Goal: Task Accomplishment & Management: Manage account settings

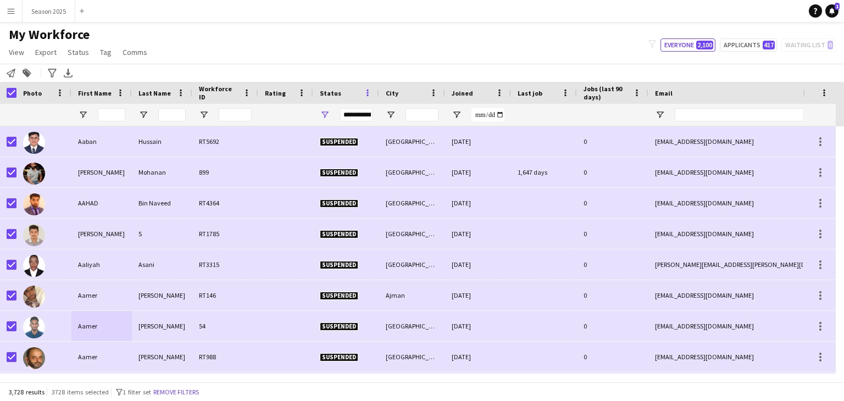
scroll to position [55, 0]
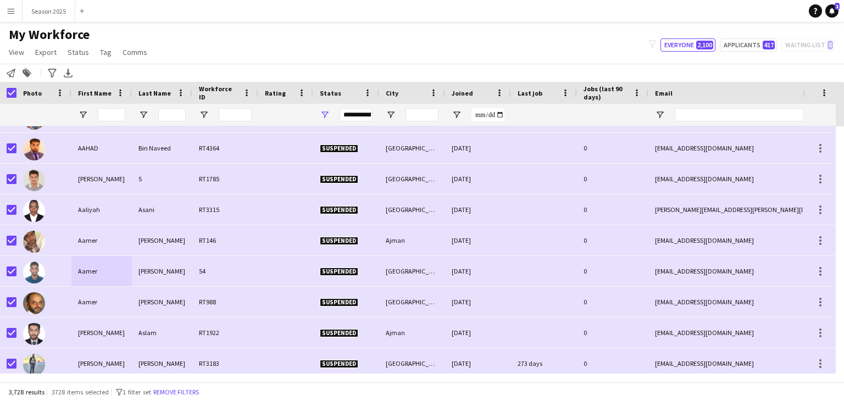
click at [12, 12] on app-icon "Menu" at bounding box center [11, 11] width 9 height 9
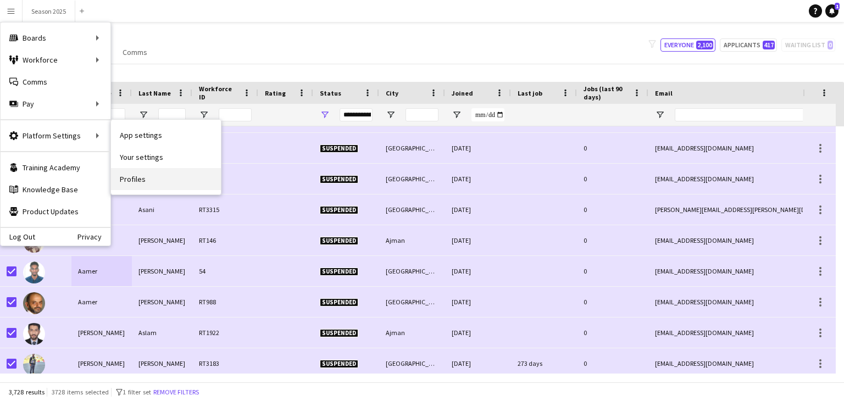
click at [149, 174] on link "Profiles" at bounding box center [166, 179] width 110 height 22
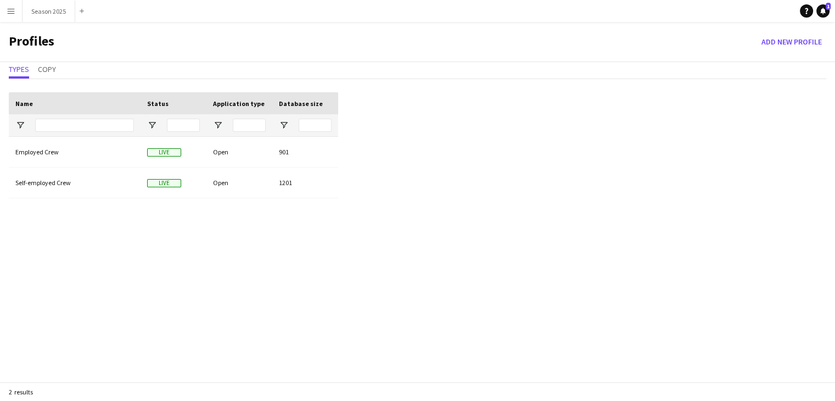
click at [15, 13] on app-icon "Menu" at bounding box center [11, 11] width 9 height 9
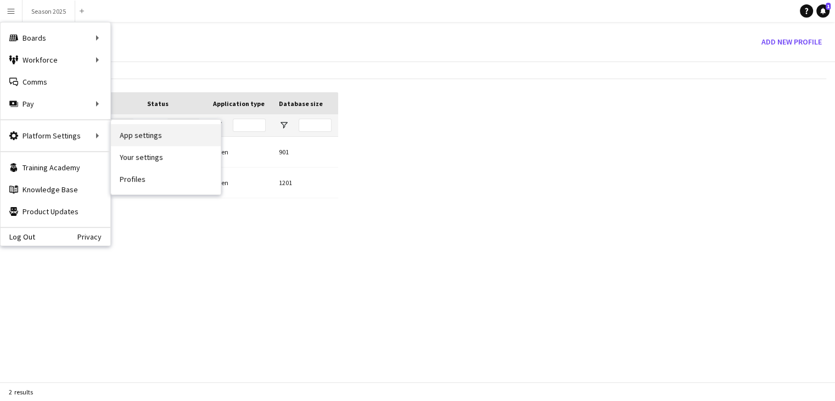
click at [139, 136] on link "App settings" at bounding box center [166, 135] width 110 height 22
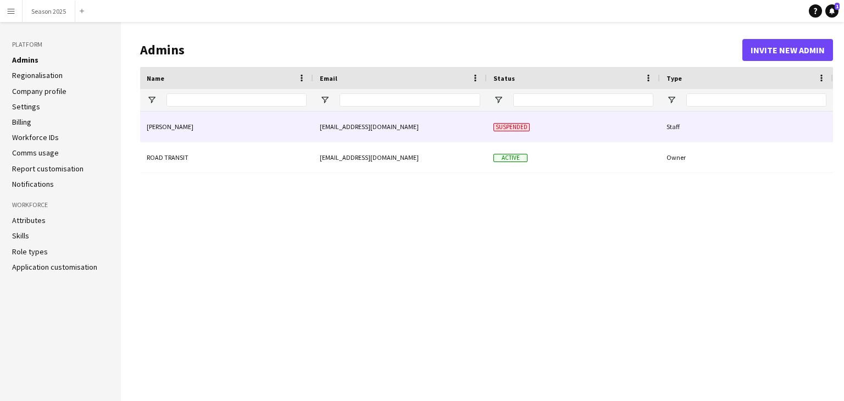
type input "**********"
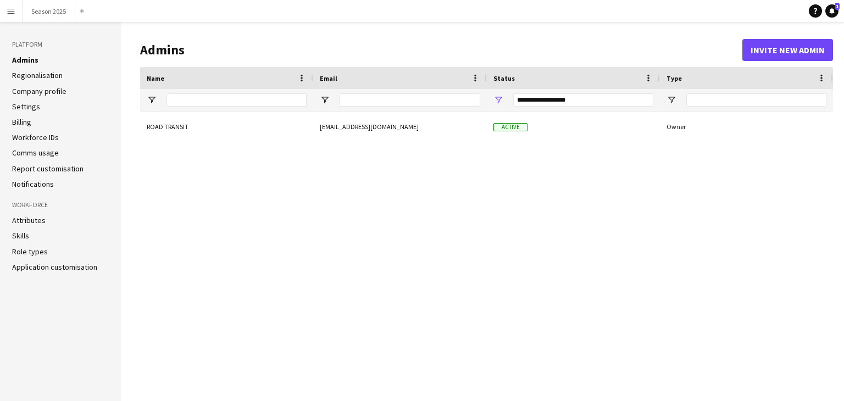
click at [27, 106] on link "Settings" at bounding box center [26, 107] width 28 height 10
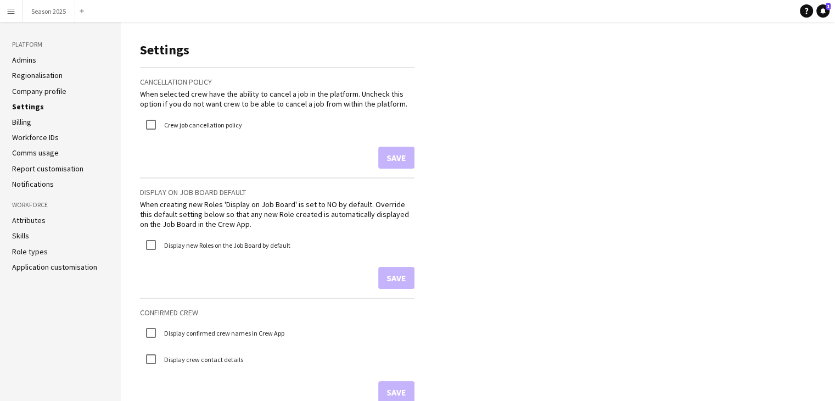
click at [31, 253] on link "Role types" at bounding box center [30, 252] width 36 height 10
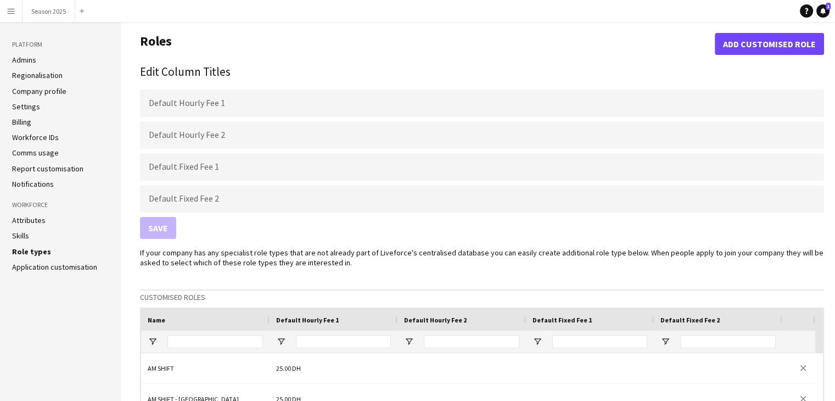
click at [31, 108] on link "Settings" at bounding box center [26, 107] width 28 height 10
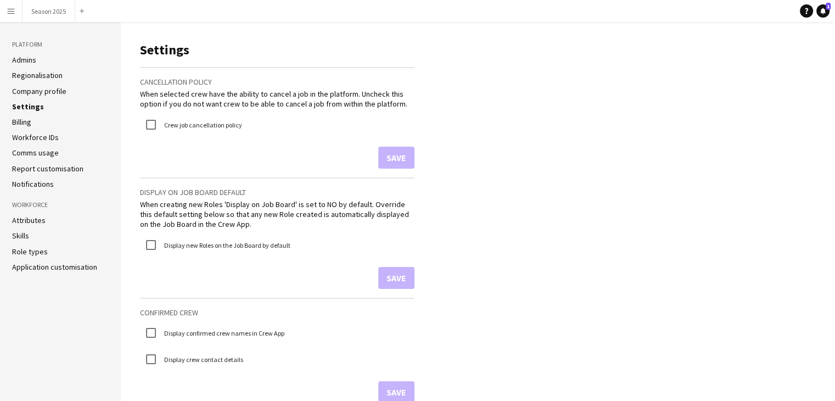
click at [44, 75] on link "Regionalisation" at bounding box center [37, 75] width 51 height 10
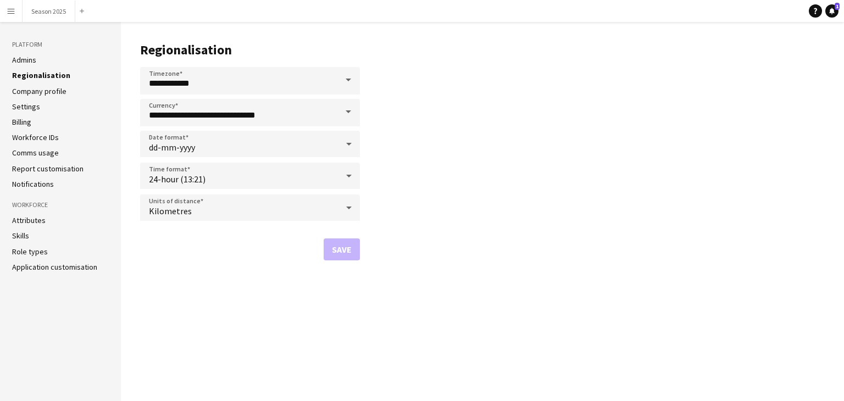
click at [46, 90] on link "Company profile" at bounding box center [39, 91] width 54 height 10
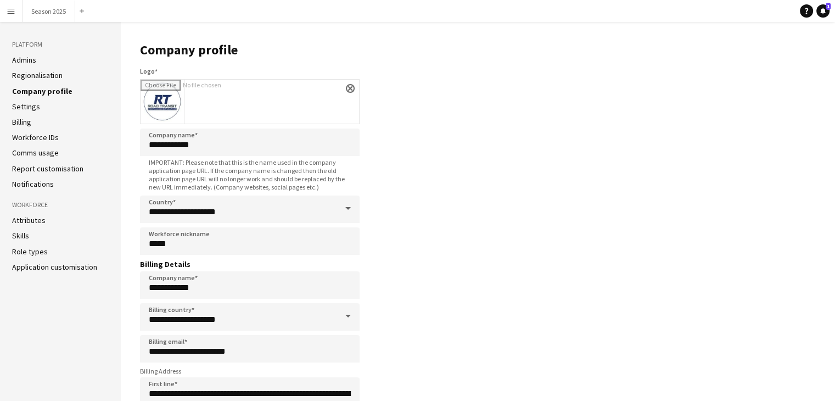
click at [31, 108] on link "Settings" at bounding box center [26, 107] width 28 height 10
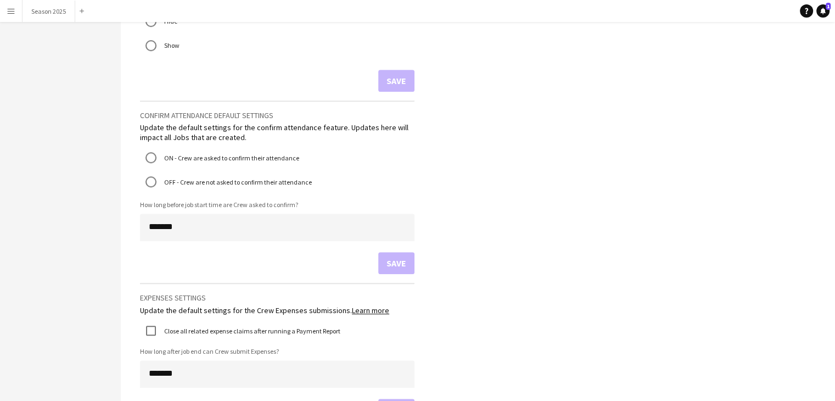
scroll to position [648, 0]
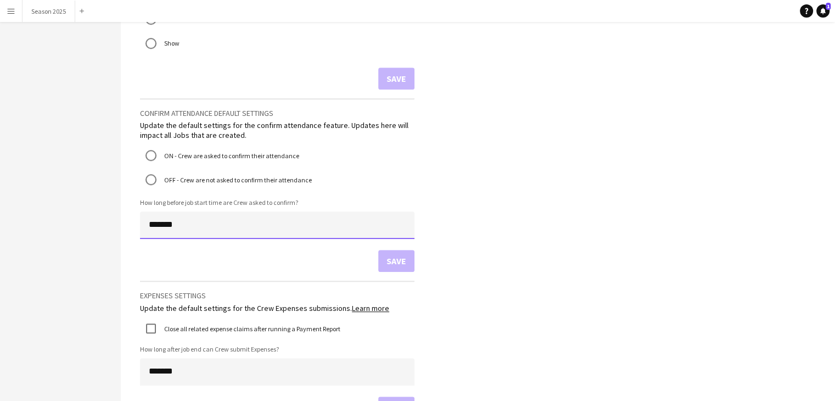
click at [249, 225] on input "*******" at bounding box center [277, 224] width 275 height 27
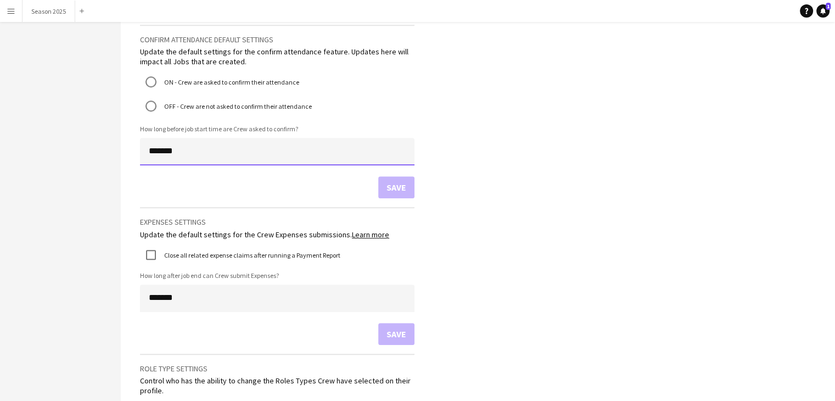
scroll to position [0, 0]
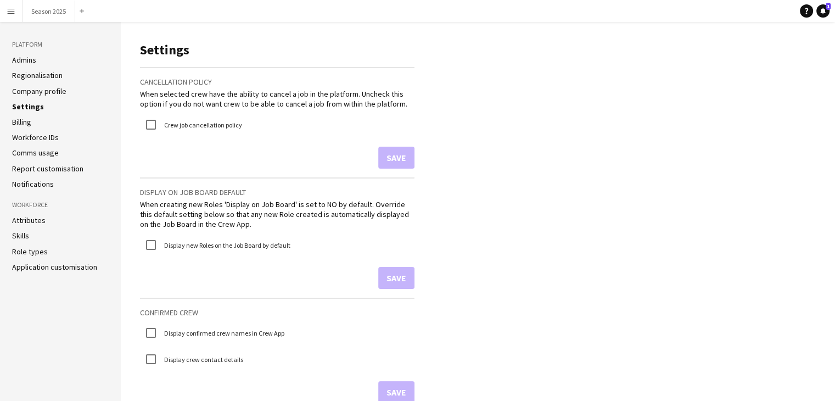
click at [20, 126] on link "Billing" at bounding box center [21, 122] width 19 height 10
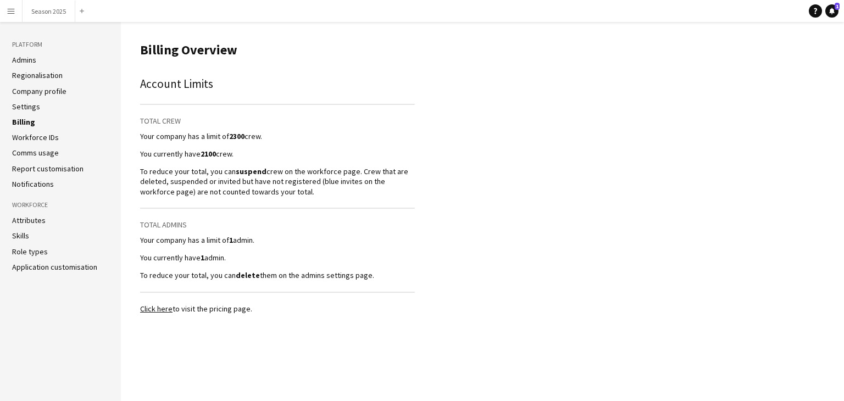
click at [50, 141] on link "Workforce IDs" at bounding box center [35, 137] width 47 height 10
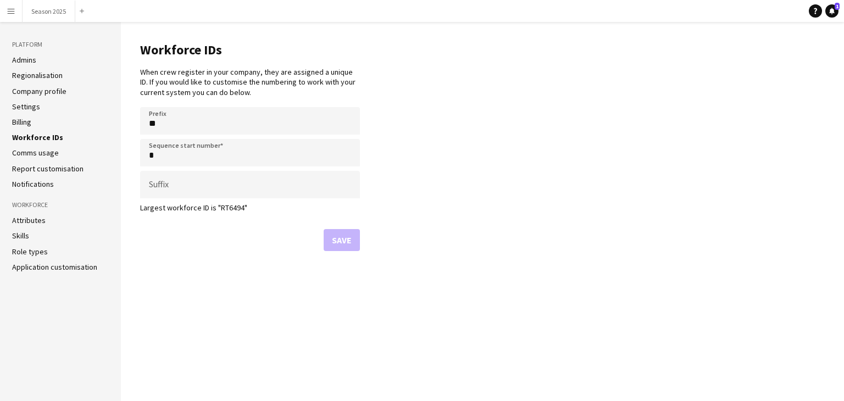
click at [48, 154] on link "Comms usage" at bounding box center [35, 153] width 47 height 10
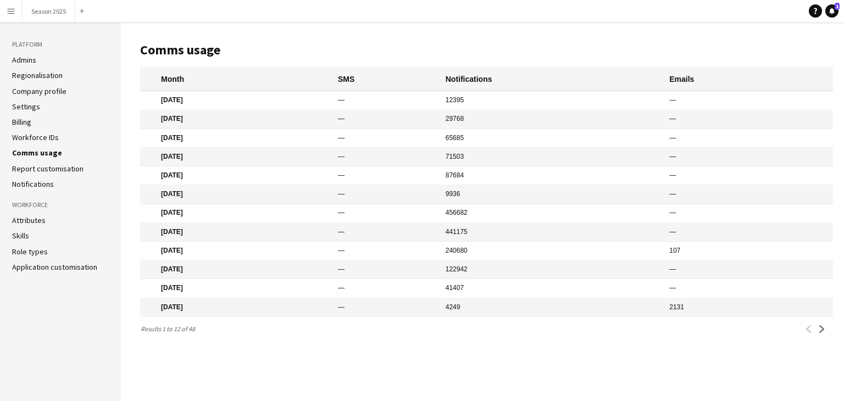
click at [50, 168] on link "Report customisation" at bounding box center [47, 169] width 71 height 10
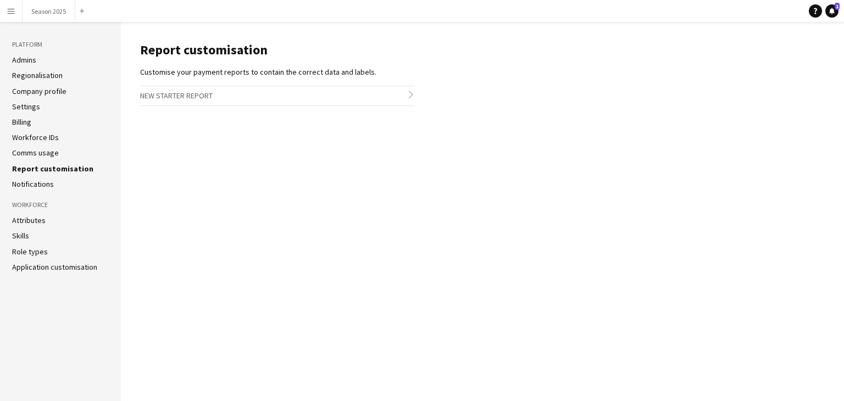
click at [42, 183] on link "Notifications" at bounding box center [33, 184] width 42 height 10
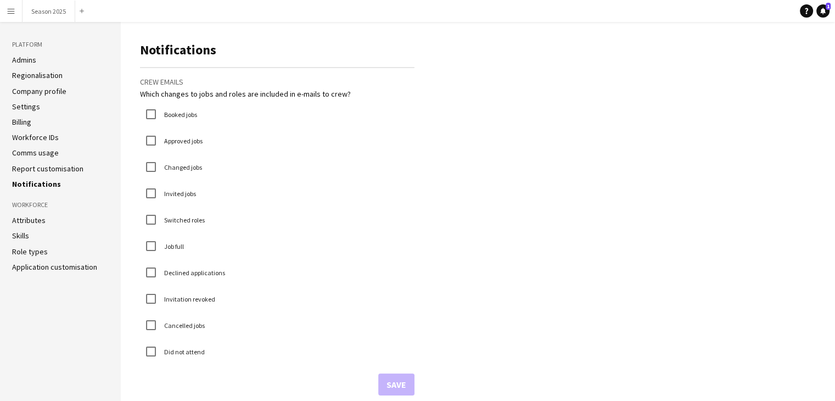
scroll to position [11, 0]
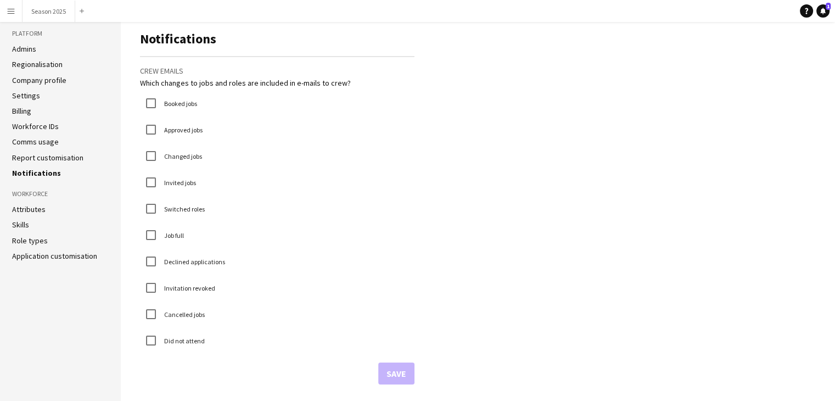
click at [40, 207] on link "Attributes" at bounding box center [29, 209] width 34 height 10
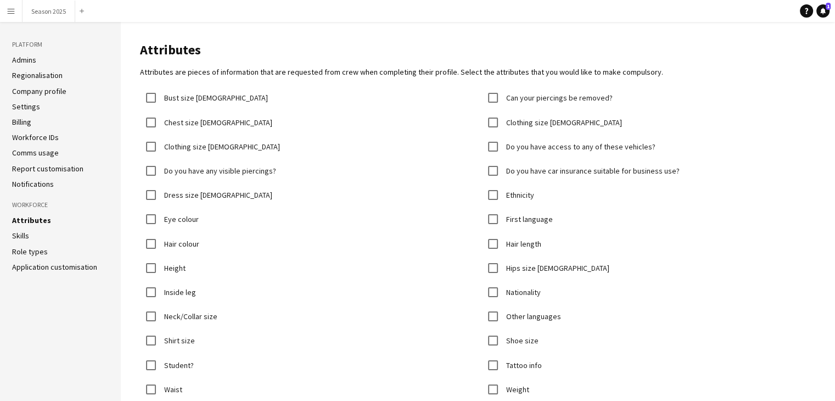
scroll to position [59, 0]
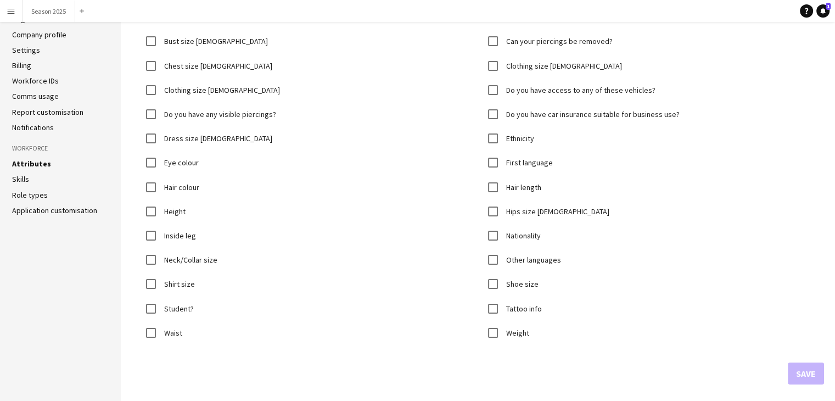
click at [15, 180] on link "Skills" at bounding box center [20, 179] width 17 height 10
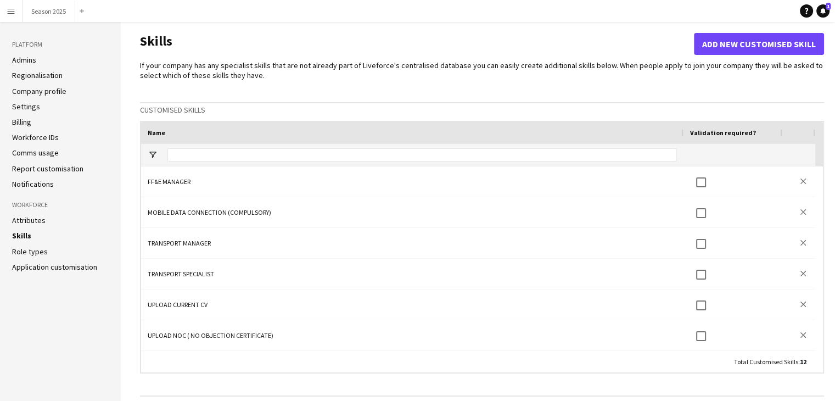
click at [19, 249] on link "Role types" at bounding box center [30, 252] width 36 height 10
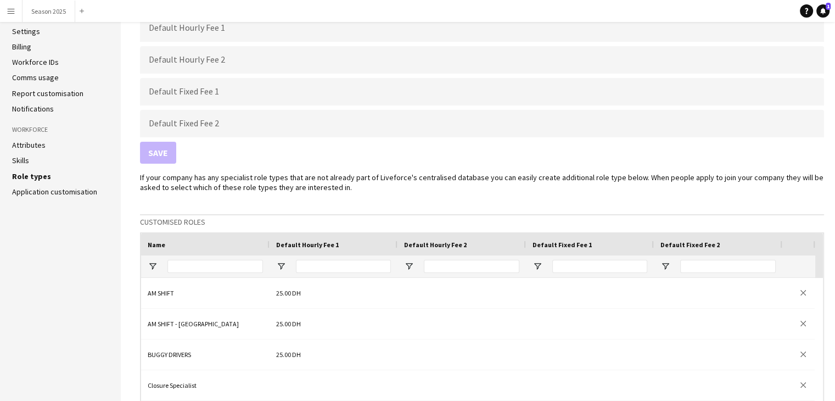
scroll to position [37, 0]
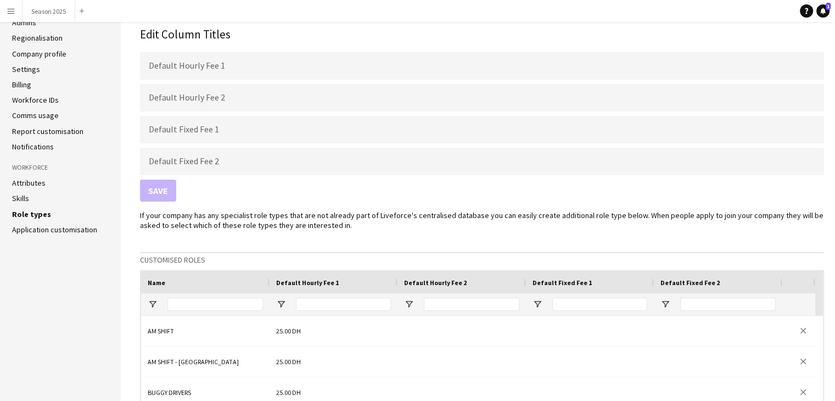
click at [46, 231] on link "Application customisation" at bounding box center [54, 230] width 85 height 10
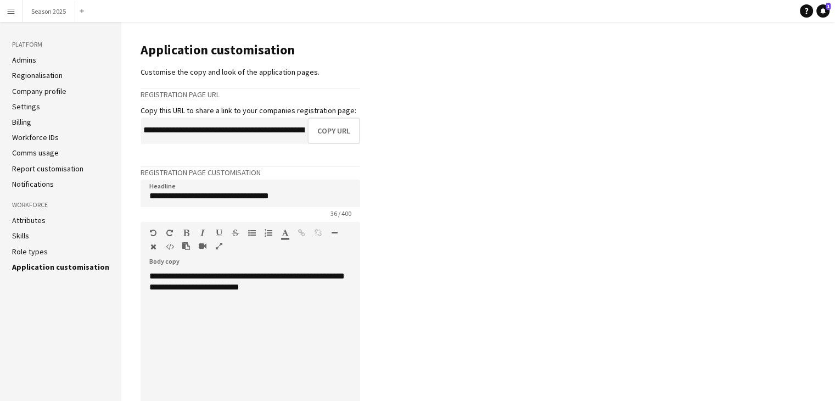
click at [13, 10] on app-icon "Menu" at bounding box center [11, 11] width 9 height 9
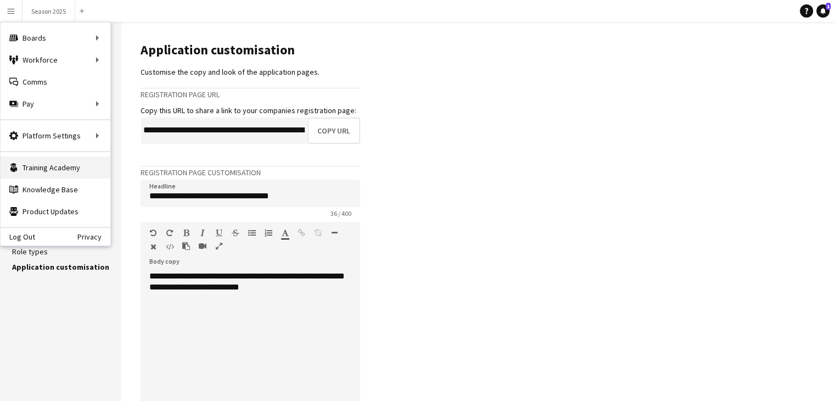
click at [63, 170] on link "Training Academy Training Academy" at bounding box center [56, 168] width 110 height 22
click at [80, 185] on link "Knowledge Base Knowledge Base" at bounding box center [56, 189] width 110 height 22
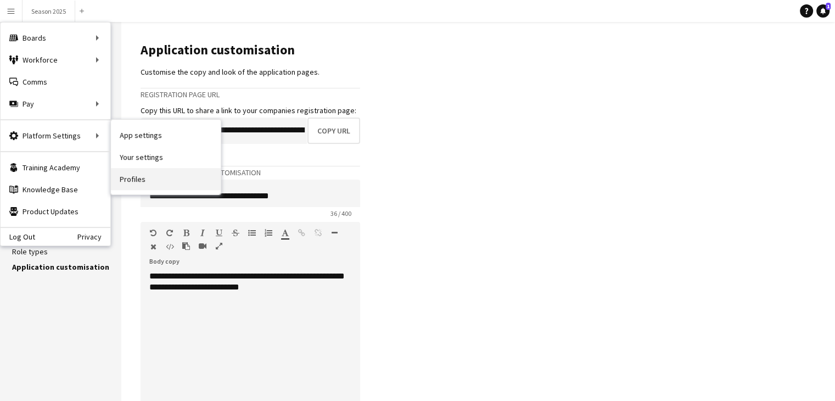
click at [151, 176] on link "Profiles" at bounding box center [166, 179] width 110 height 22
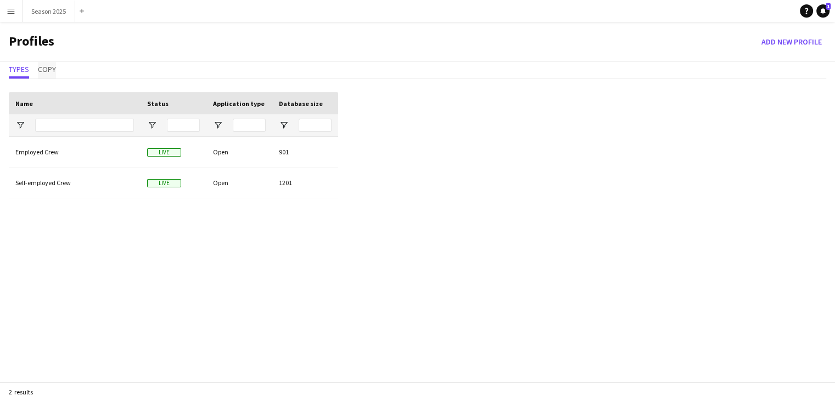
click at [44, 63] on span "Copy" at bounding box center [47, 70] width 18 height 16
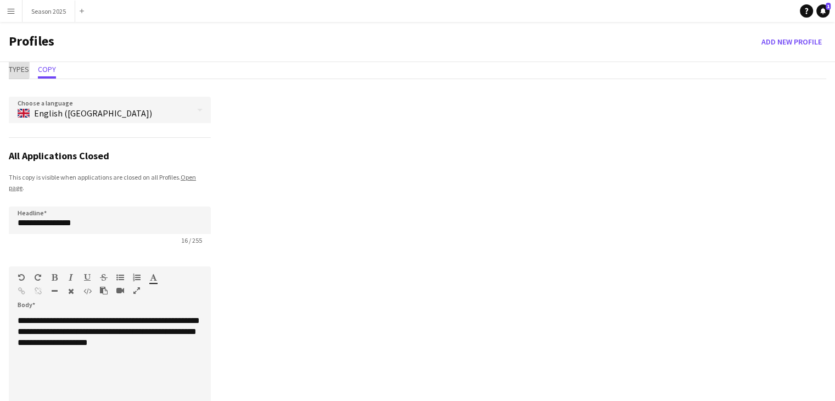
click at [16, 69] on span "Types" at bounding box center [19, 69] width 20 height 8
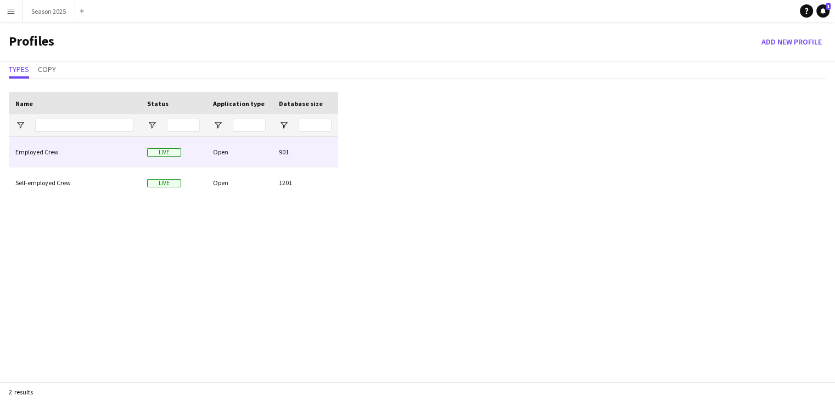
click at [48, 151] on div "Employed Crew" at bounding box center [75, 152] width 132 height 30
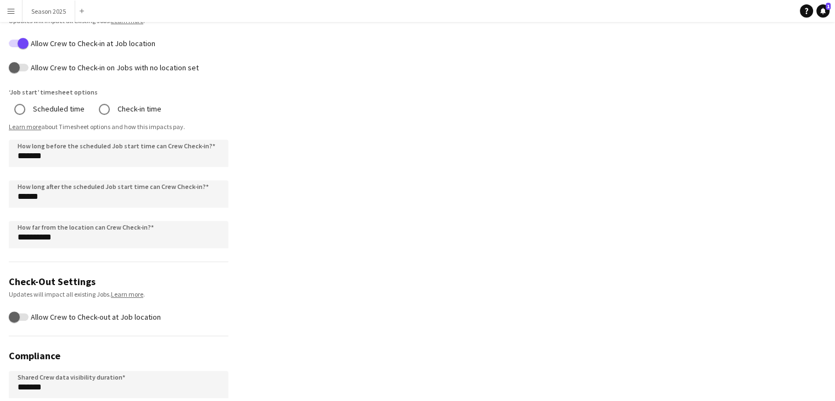
scroll to position [439, 0]
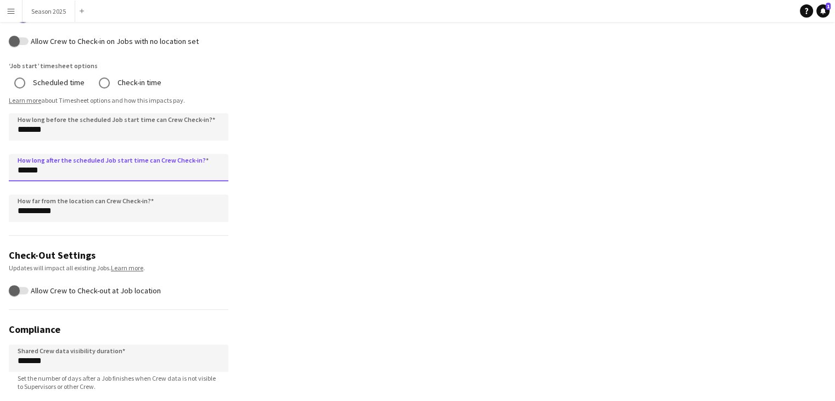
click at [66, 154] on input "******" at bounding box center [119, 167] width 220 height 27
drag, startPoint x: 198, startPoint y: 159, endPoint x: 153, endPoint y: 152, distance: 45.5
click at [153, 154] on input "******" at bounding box center [119, 167] width 220 height 27
click at [302, 244] on app-profile-settings "**********" at bounding box center [417, 32] width 835 height 857
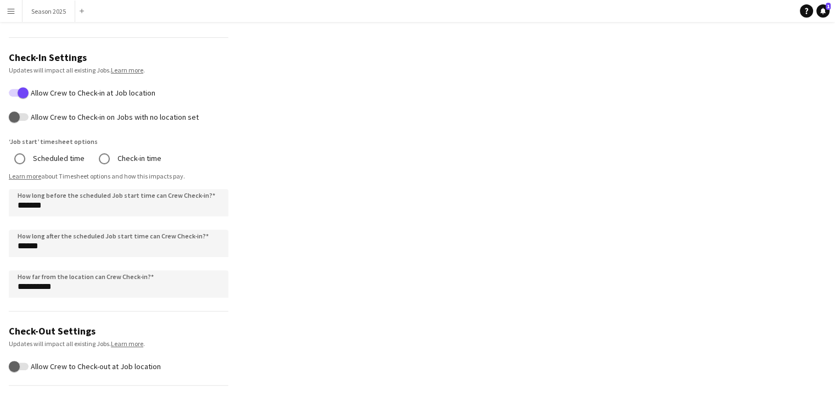
scroll to position [367, 0]
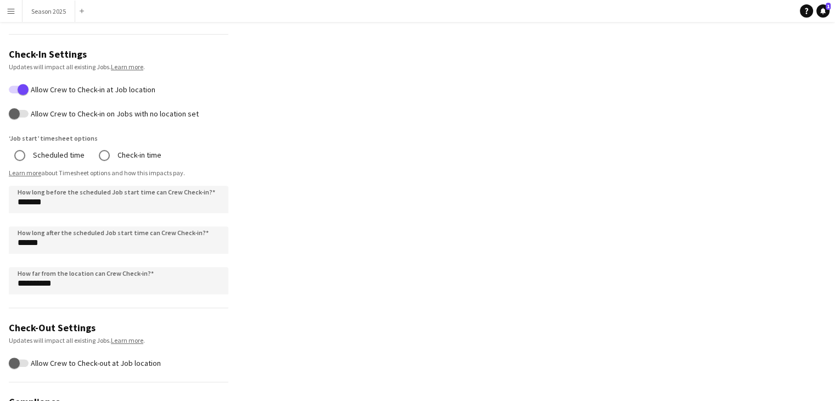
click at [13, 13] on app-icon "Menu" at bounding box center [11, 11] width 9 height 9
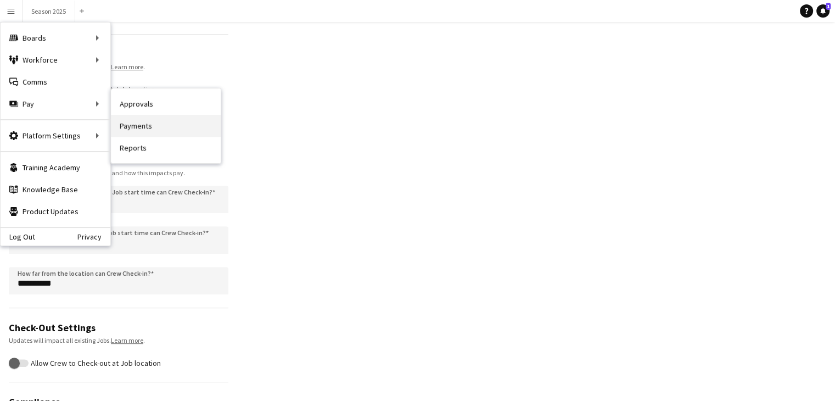
drag, startPoint x: 79, startPoint y: 106, endPoint x: 135, endPoint y: 130, distance: 60.5
click at [110, 119] on div "Boards Boards Boards All jobs Status Workforce Workforce My Workforce Recruitin…" at bounding box center [56, 71] width 110 height 97
click at [135, 130] on link "Payments" at bounding box center [166, 126] width 110 height 22
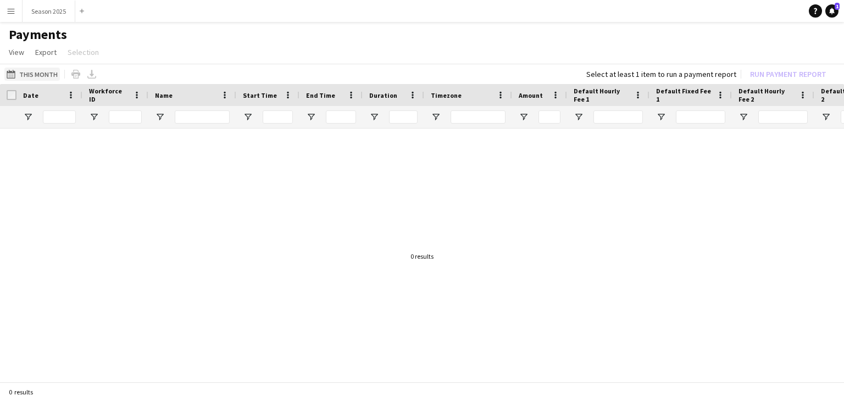
click at [26, 76] on button "This Month This Month" at bounding box center [31, 74] width 55 height 13
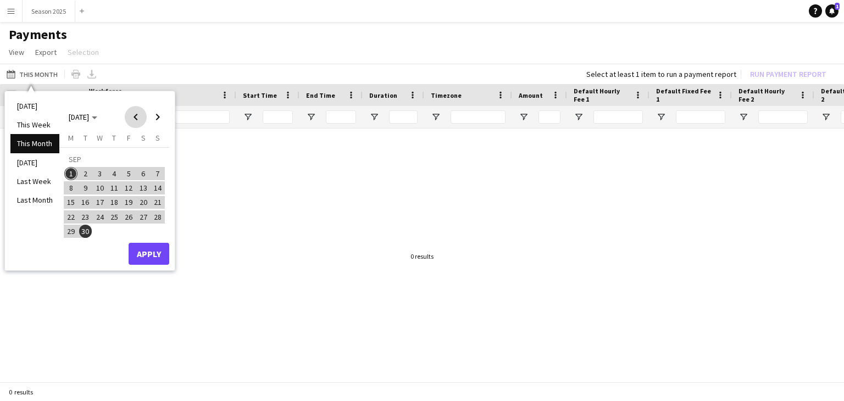
click at [133, 119] on span "Previous month" at bounding box center [136, 117] width 22 height 22
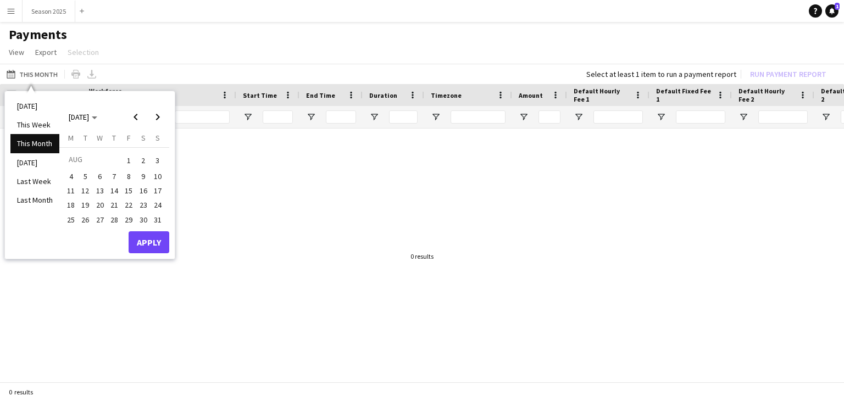
click at [158, 222] on span "31" at bounding box center [157, 219] width 13 height 13
click at [157, 242] on button "Apply" at bounding box center [149, 242] width 41 height 22
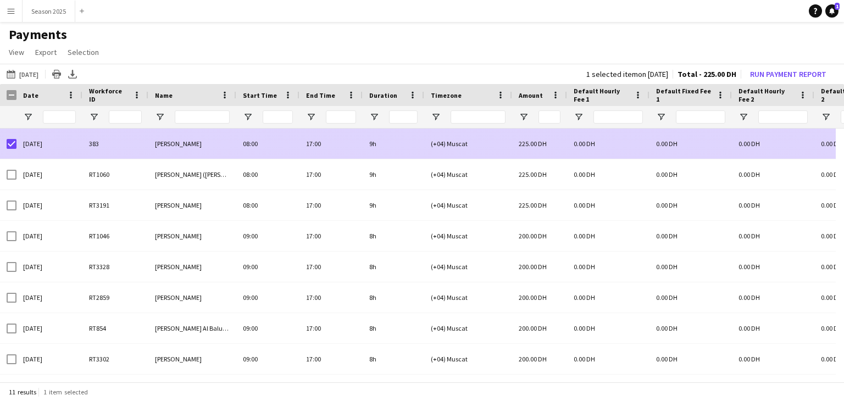
click at [57, 146] on div "[DATE]" at bounding box center [49, 144] width 66 height 30
click at [44, 146] on div "[DATE]" at bounding box center [49, 144] width 66 height 30
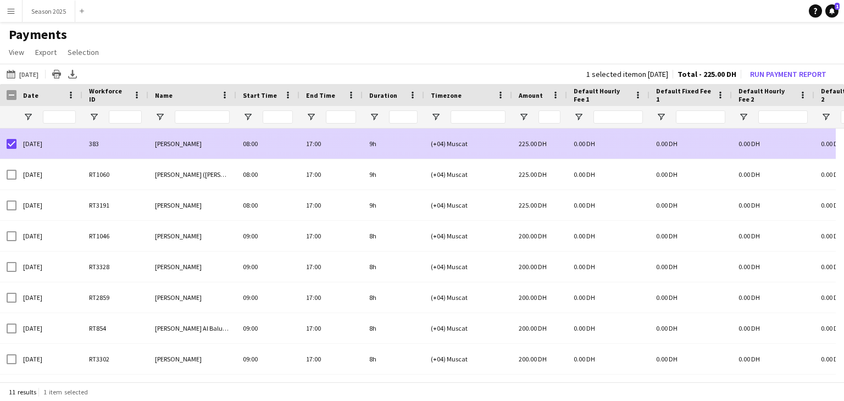
click at [44, 146] on div "[DATE]" at bounding box center [49, 144] width 66 height 30
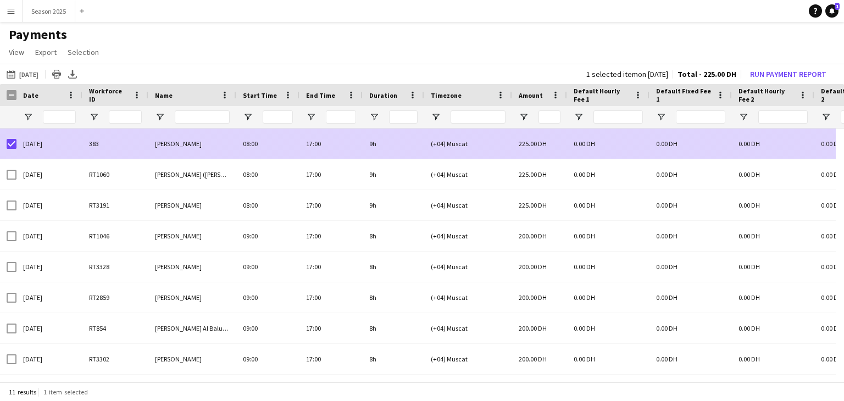
click at [44, 146] on div "[DATE]" at bounding box center [49, 144] width 66 height 30
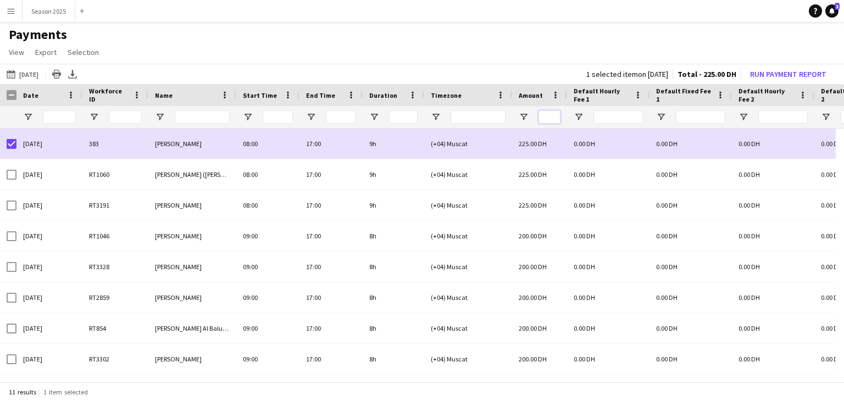
click at [549, 119] on input "Amount Filter Input" at bounding box center [549, 116] width 22 height 13
click at [554, 94] on span at bounding box center [555, 95] width 10 height 10
click at [543, 121] on input "Amount Filter Input" at bounding box center [549, 116] width 22 height 13
click at [523, 118] on span "Open Filter Menu" at bounding box center [523, 117] width 10 height 10
click at [495, 49] on app-page-menu "View Customise view Customise filters Reset Filters Reset View Reset All Export…" at bounding box center [422, 53] width 844 height 21
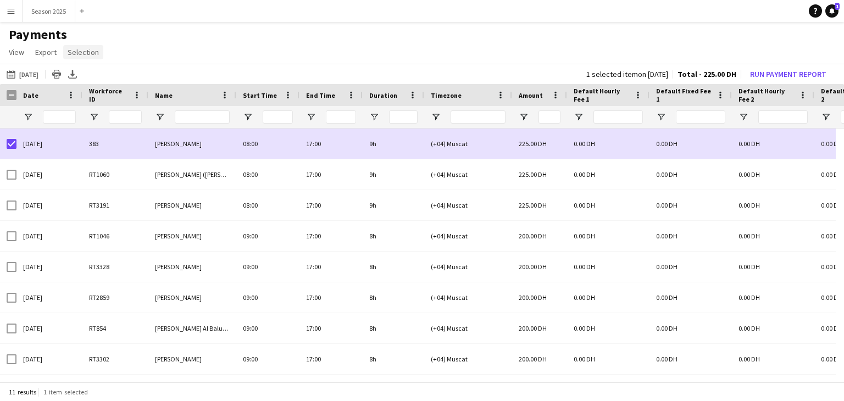
click at [83, 54] on span "Selection" at bounding box center [83, 52] width 31 height 10
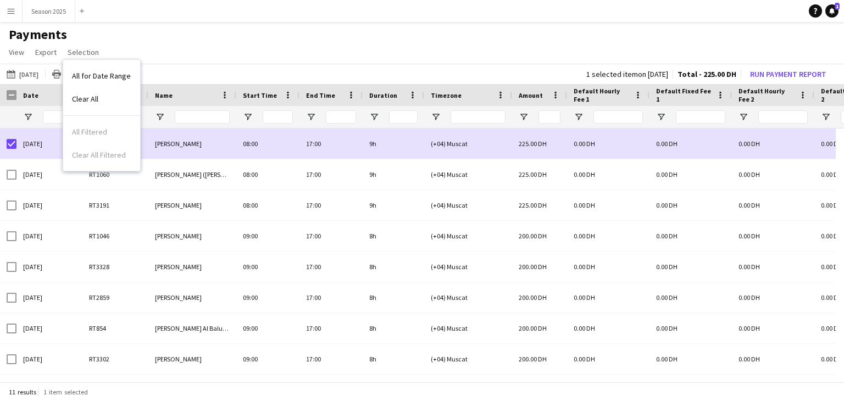
click at [185, 71] on div "This Month [DATE] [DATE] This Week This Month [DATE] Last Week Last Month [DATE…" at bounding box center [422, 74] width 844 height 20
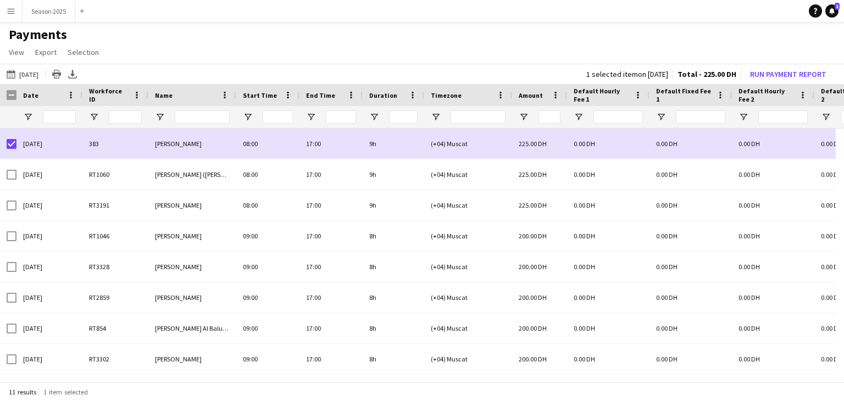
click at [8, 8] on app-icon "Menu" at bounding box center [11, 11] width 9 height 9
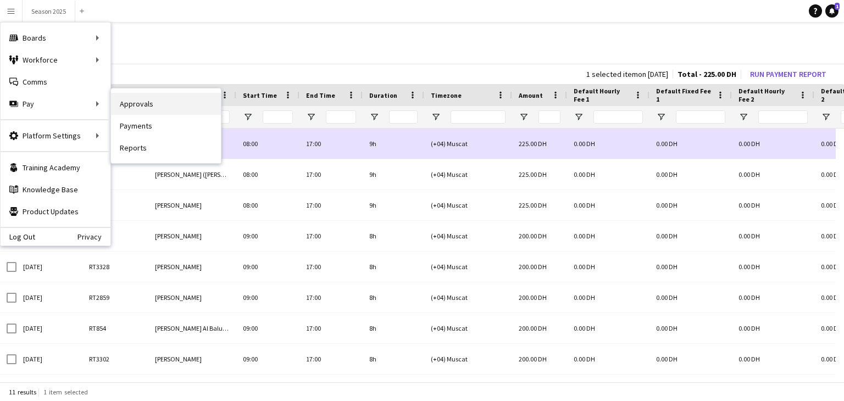
click at [146, 106] on link "Approvals" at bounding box center [166, 104] width 110 height 22
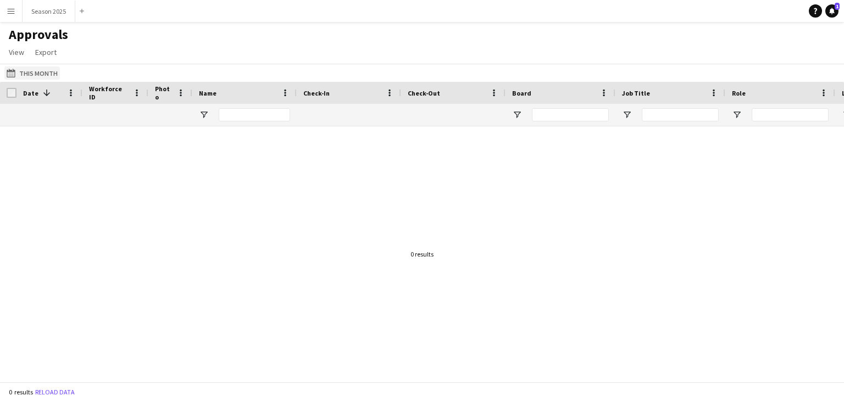
click at [29, 69] on button "This Month This Month" at bounding box center [31, 72] width 55 height 13
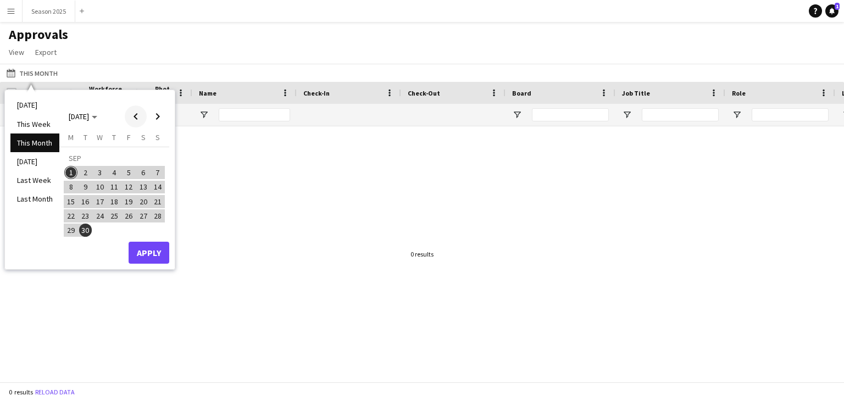
click at [135, 119] on span "Previous month" at bounding box center [136, 116] width 22 height 22
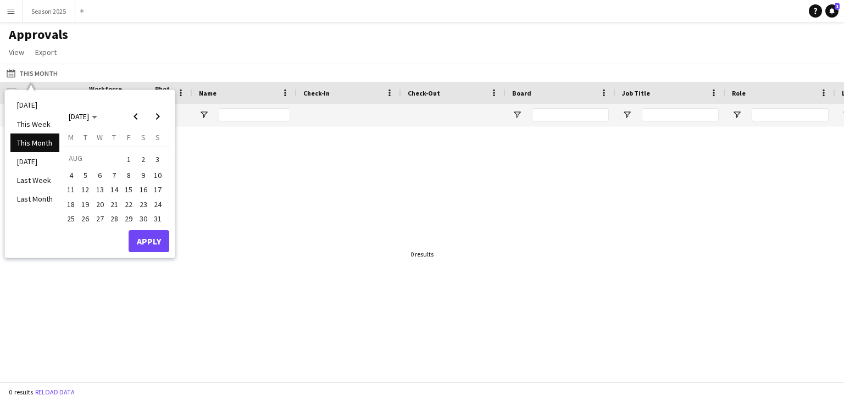
click at [153, 217] on span "31" at bounding box center [157, 218] width 13 height 13
click at [152, 238] on button "Apply" at bounding box center [149, 241] width 41 height 22
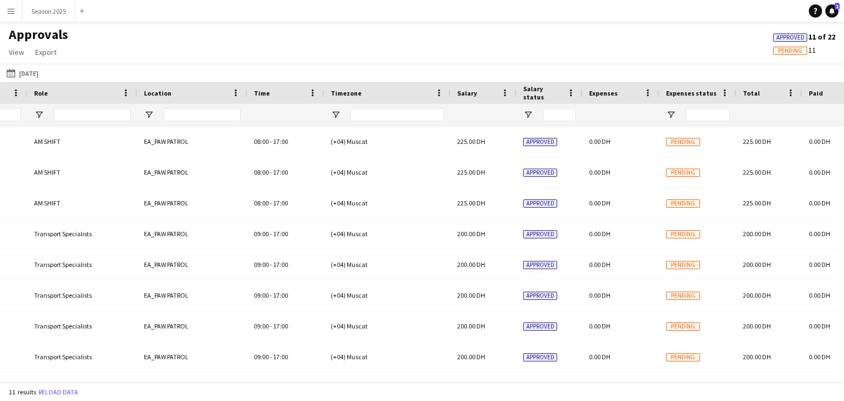
scroll to position [0, 727]
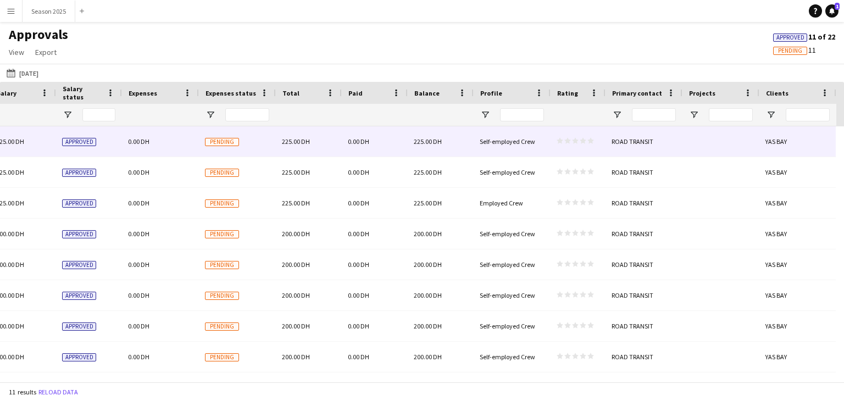
click at [589, 141] on polygon at bounding box center [590, 141] width 7 height 6
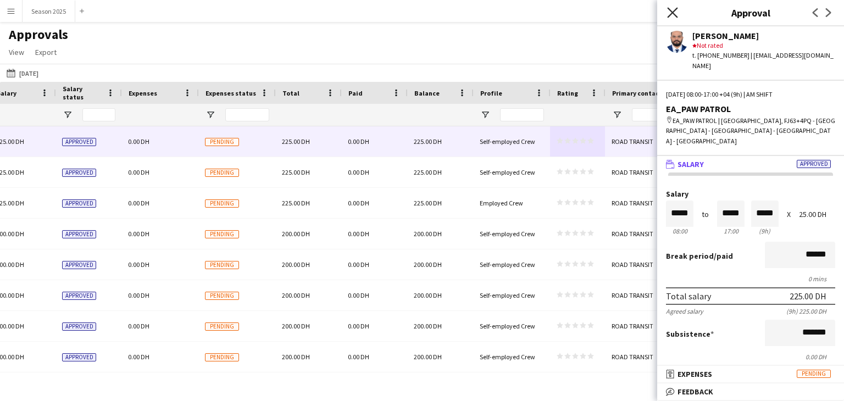
click at [675, 9] on icon at bounding box center [672, 12] width 10 height 10
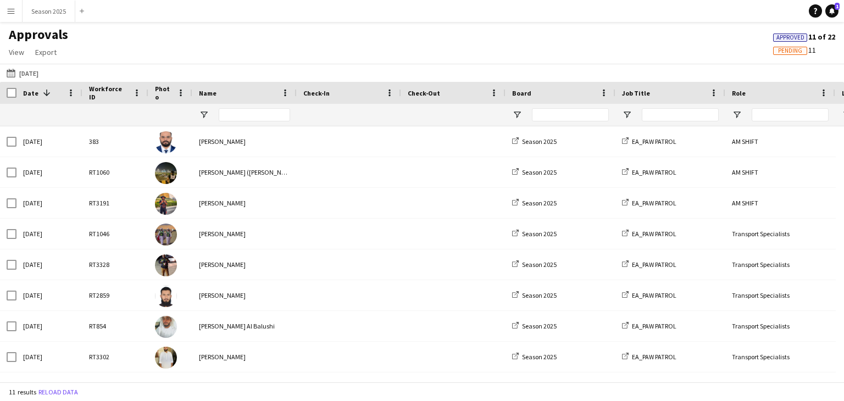
click at [160, 51] on div "Approvals View Customise view Customise filters Reset Filters Reset View Reset …" at bounding box center [422, 44] width 844 height 37
click at [13, 7] on app-icon "Menu" at bounding box center [11, 11] width 9 height 9
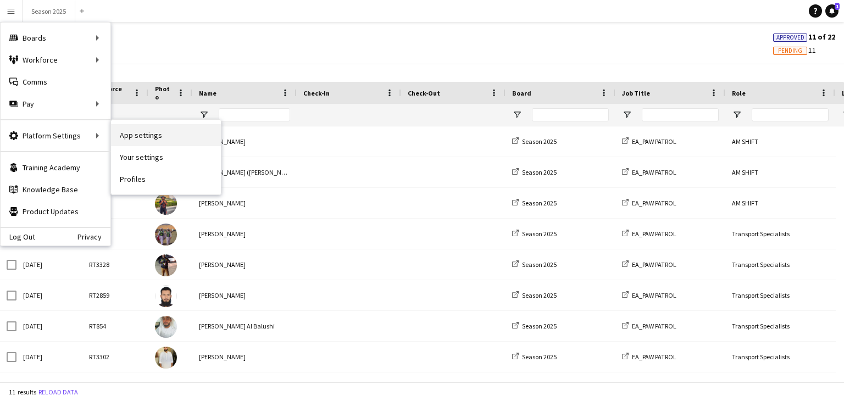
click at [152, 141] on link "App settings" at bounding box center [166, 135] width 110 height 22
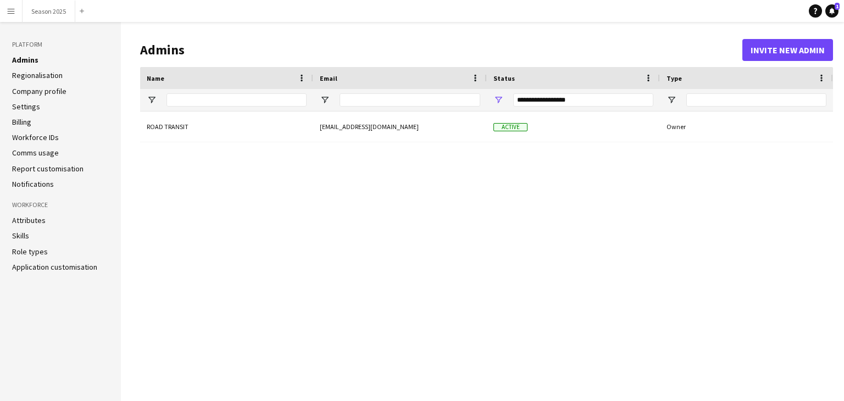
click at [33, 106] on link "Settings" at bounding box center [26, 107] width 28 height 10
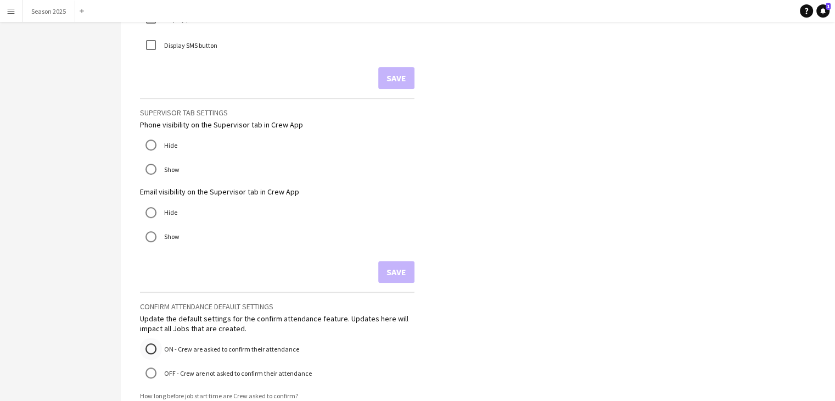
scroll to position [339, 0]
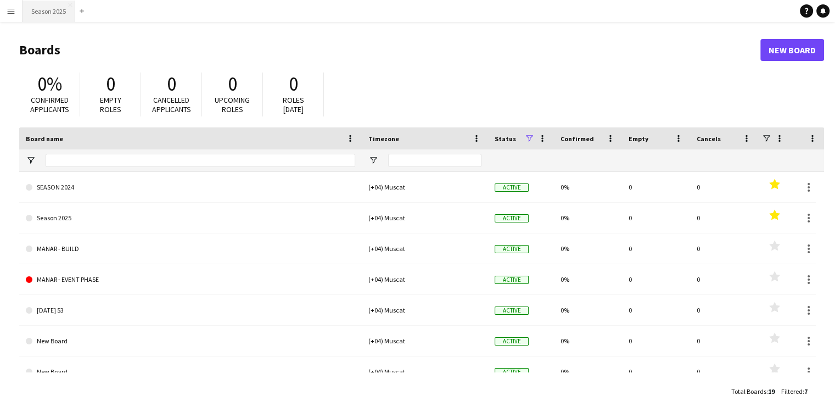
click at [52, 14] on button "Season 2025 Close" at bounding box center [49, 11] width 53 height 21
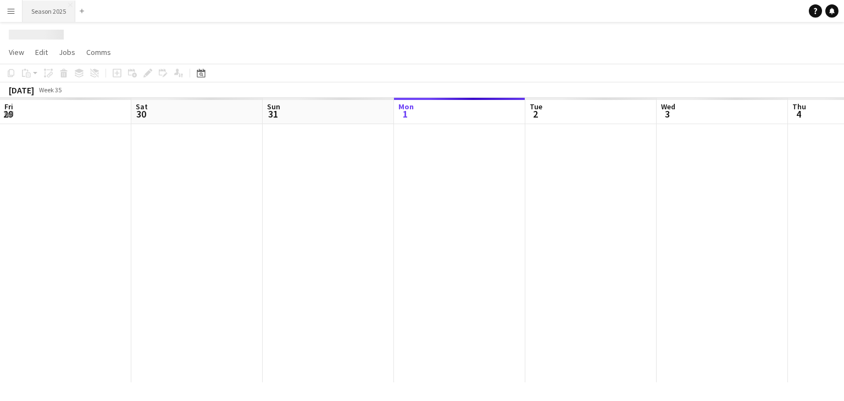
scroll to position [0, 263]
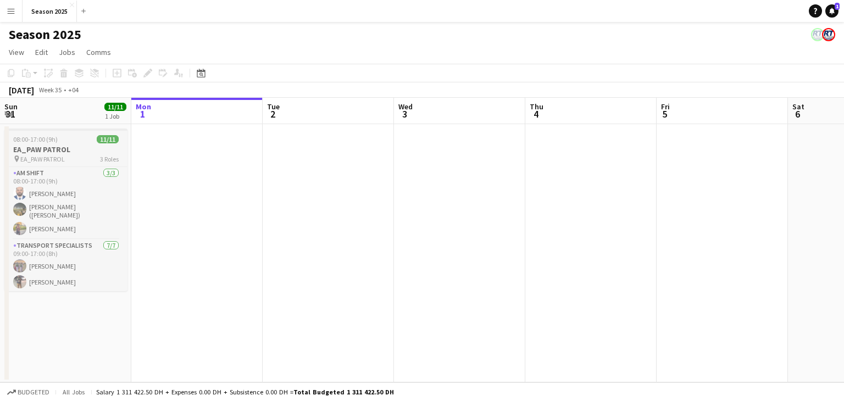
click at [50, 157] on span "EA_PAW PATROL" at bounding box center [42, 159] width 44 height 8
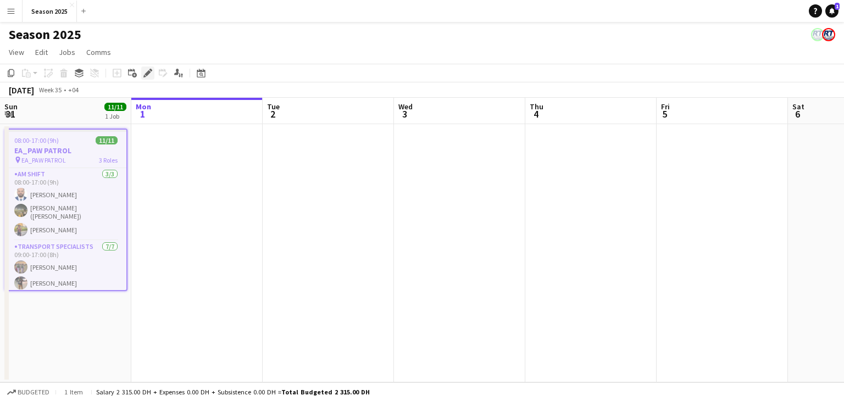
click at [146, 73] on icon at bounding box center [147, 73] width 6 height 6
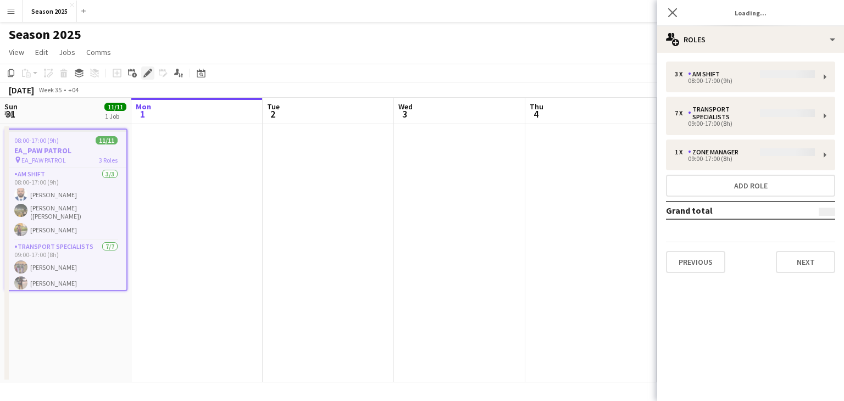
type input "**********"
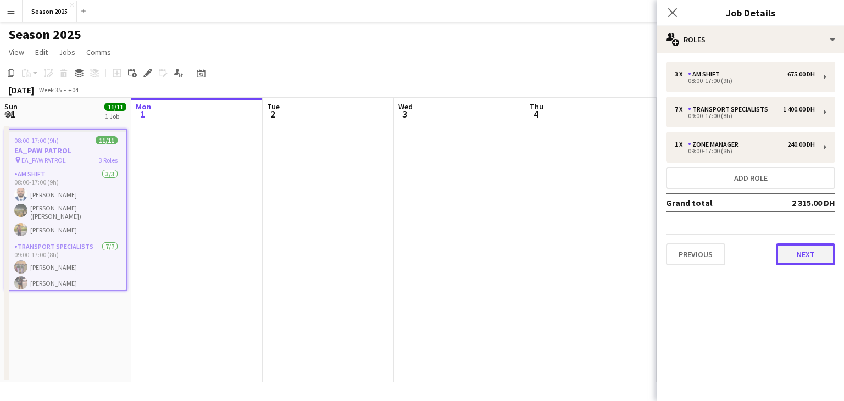
click at [800, 256] on button "Next" at bounding box center [804, 254] width 59 height 22
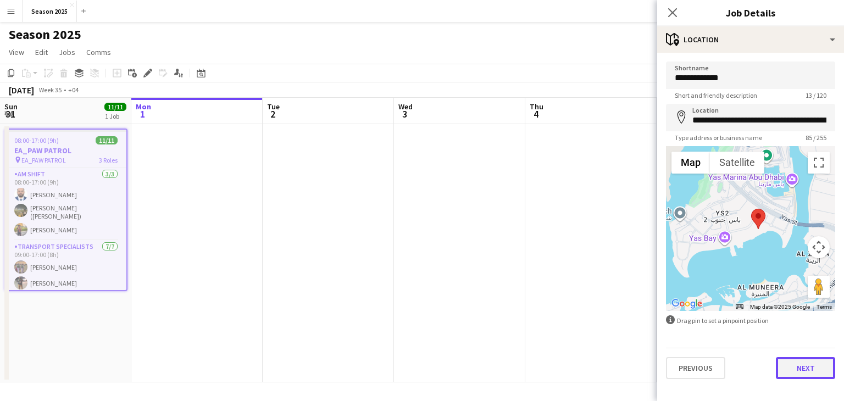
click at [809, 366] on button "Next" at bounding box center [804, 368] width 59 height 22
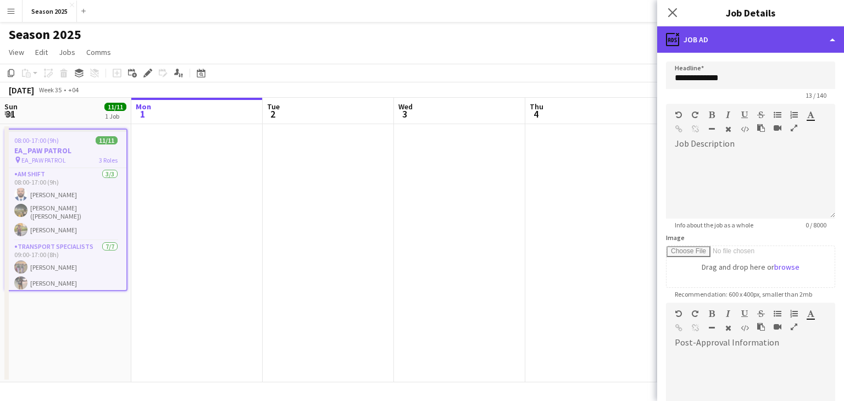
click at [833, 41] on div "ads-window Job Ad" at bounding box center [750, 39] width 187 height 26
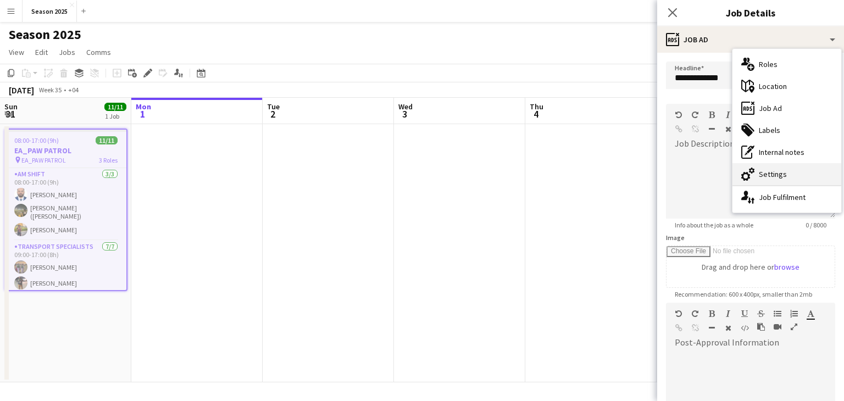
click at [775, 178] on div "cog-double-3 Settings" at bounding box center [786, 174] width 109 height 22
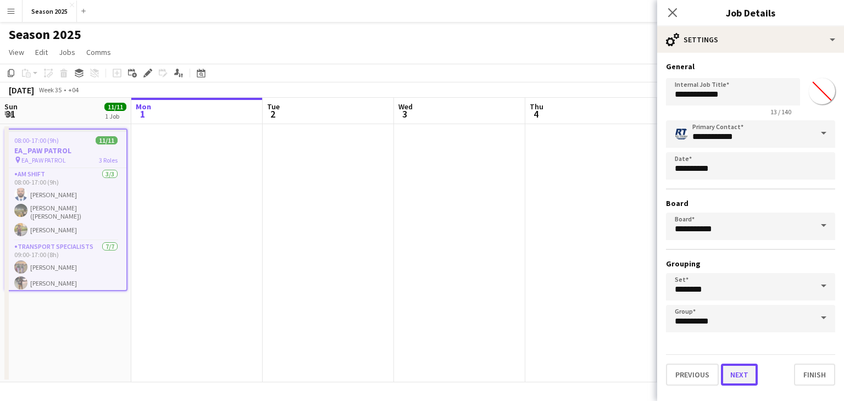
click at [729, 370] on button "Next" at bounding box center [739, 375] width 37 height 22
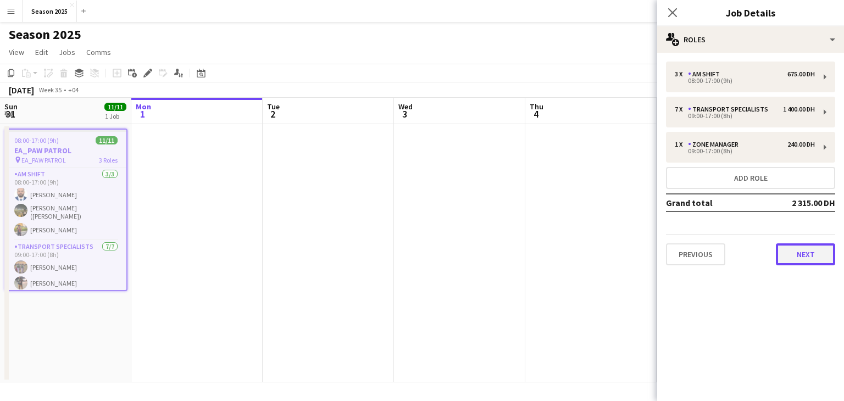
click at [792, 249] on button "Next" at bounding box center [804, 254] width 59 height 22
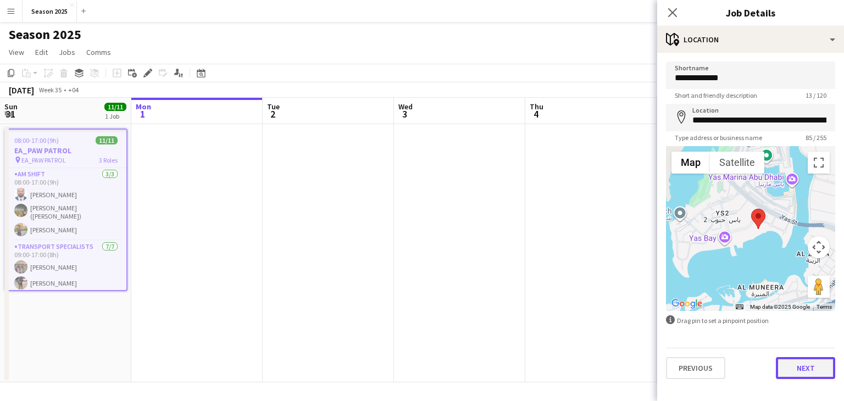
click at [800, 363] on button "Next" at bounding box center [804, 368] width 59 height 22
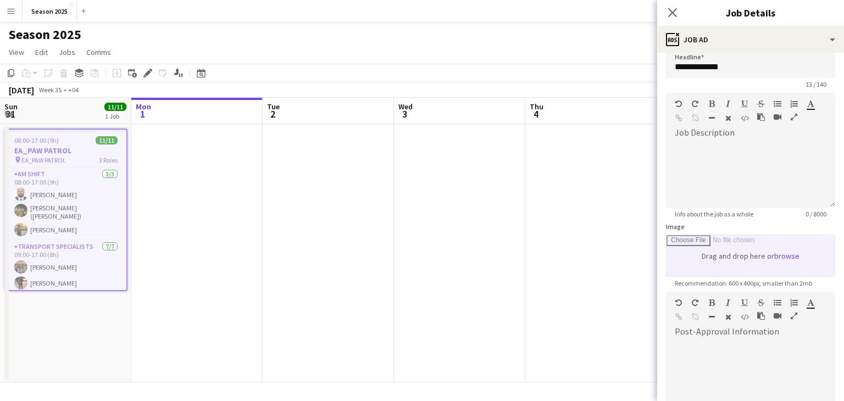
scroll to position [0, 0]
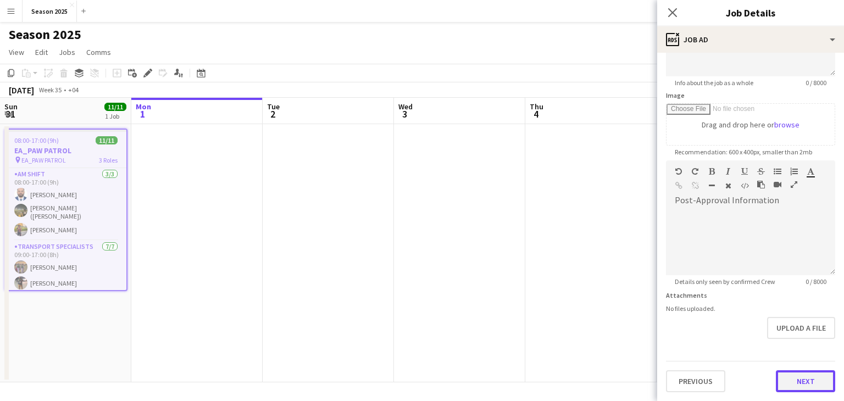
click at [797, 330] on form "**********" at bounding box center [750, 155] width 187 height 473
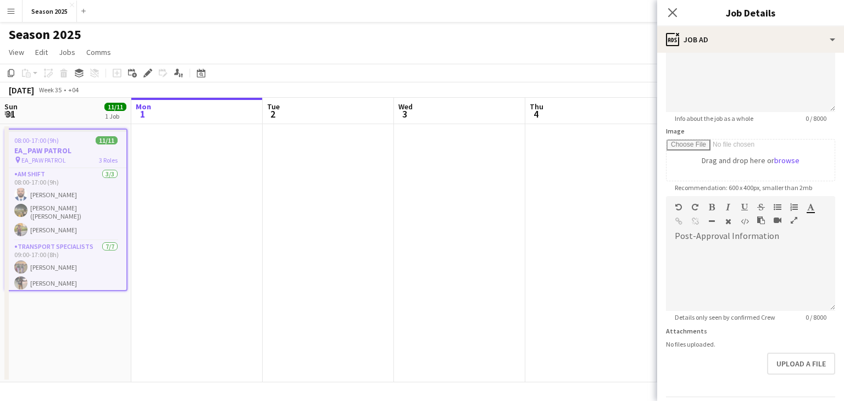
scroll to position [141, 0]
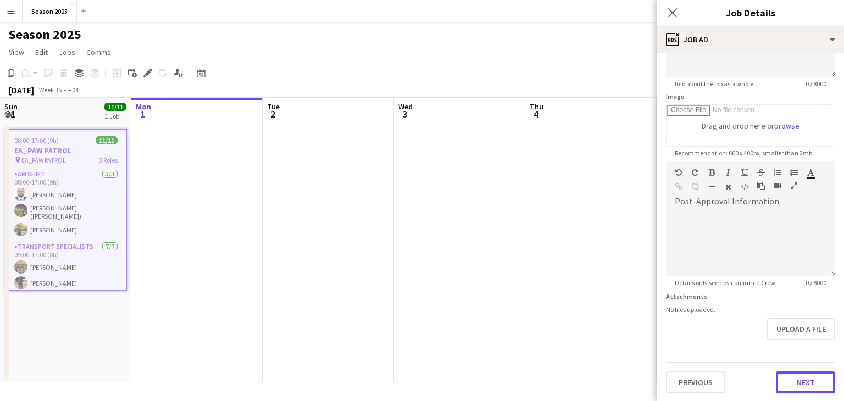
click at [791, 377] on button "Next" at bounding box center [804, 382] width 59 height 22
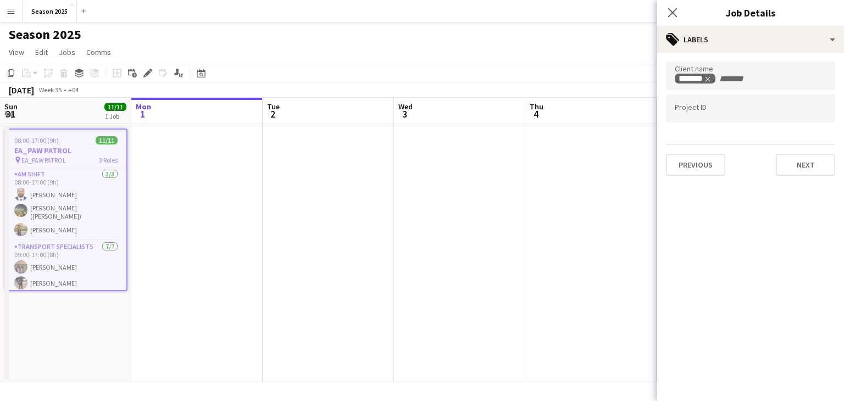
scroll to position [0, 0]
click at [793, 164] on button "Next" at bounding box center [804, 165] width 59 height 22
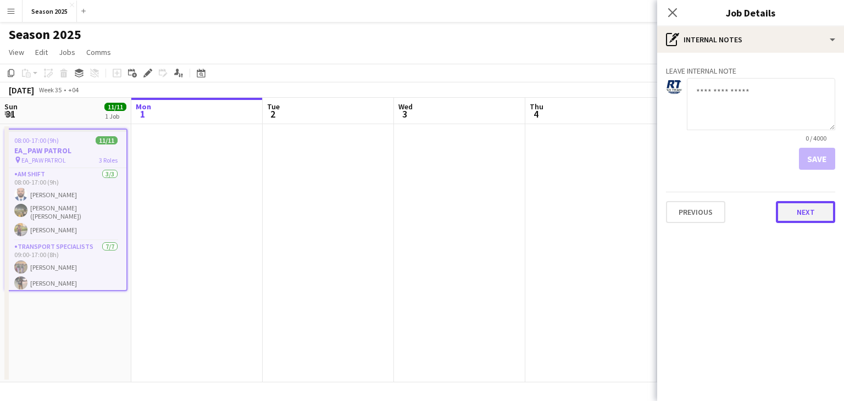
click at [795, 210] on button "Next" at bounding box center [804, 212] width 59 height 22
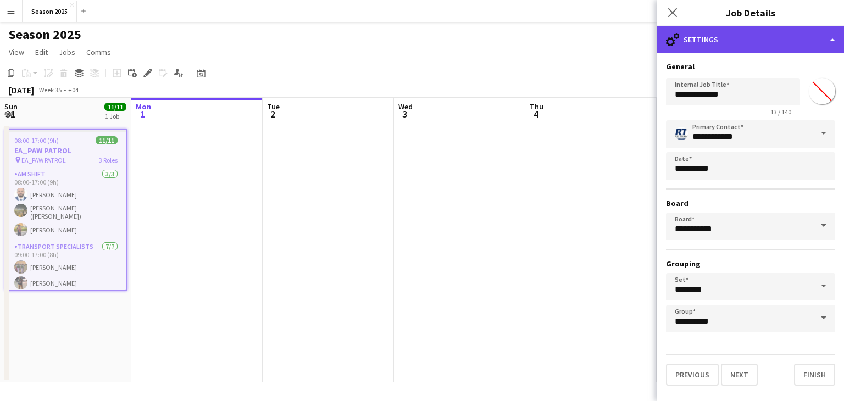
click at [823, 45] on div "cog-double-3 Settings" at bounding box center [750, 39] width 187 height 26
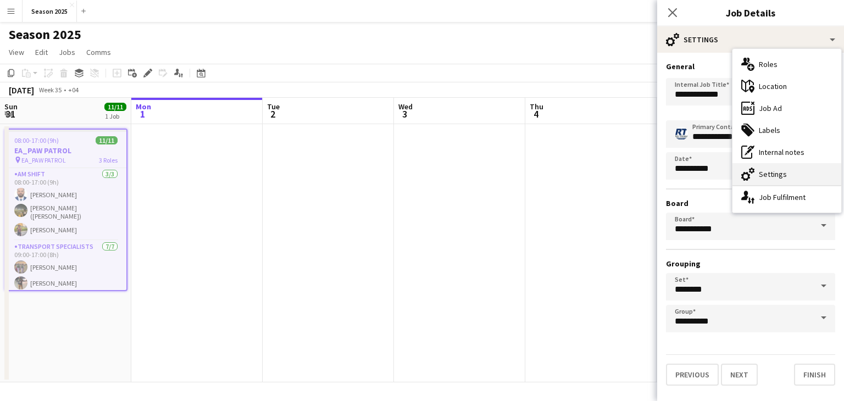
click at [778, 176] on div "cog-double-3 Settings" at bounding box center [786, 174] width 109 height 22
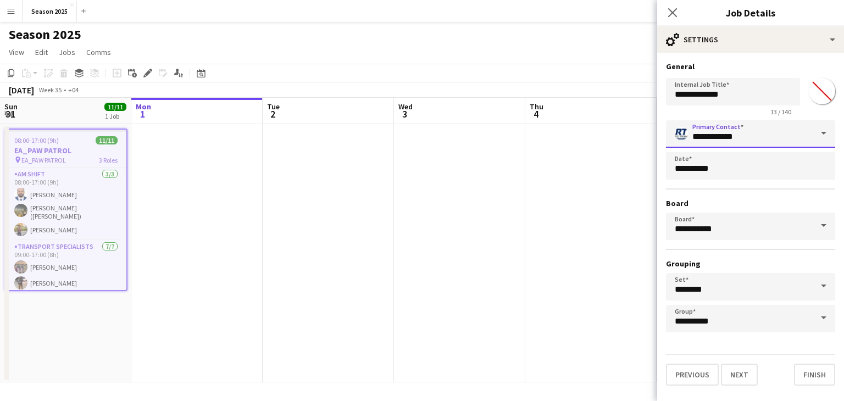
click at [761, 138] on input "**********" at bounding box center [750, 133] width 169 height 27
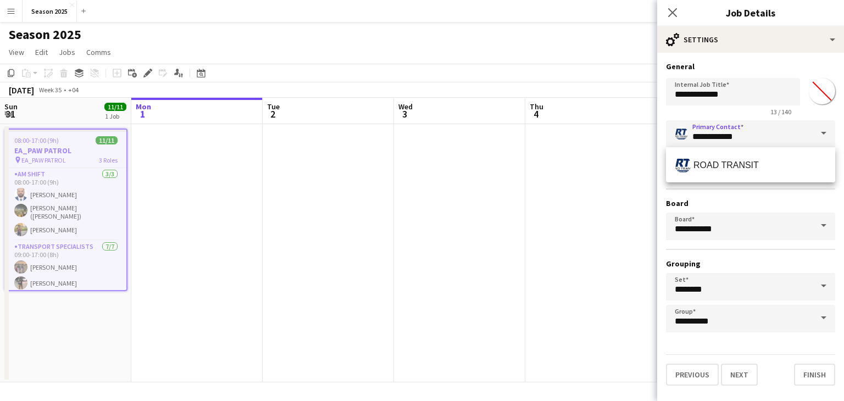
click at [822, 135] on span at bounding box center [823, 133] width 23 height 26
click at [789, 205] on h3 "Board" at bounding box center [750, 203] width 169 height 10
click at [819, 229] on span at bounding box center [823, 226] width 23 height 26
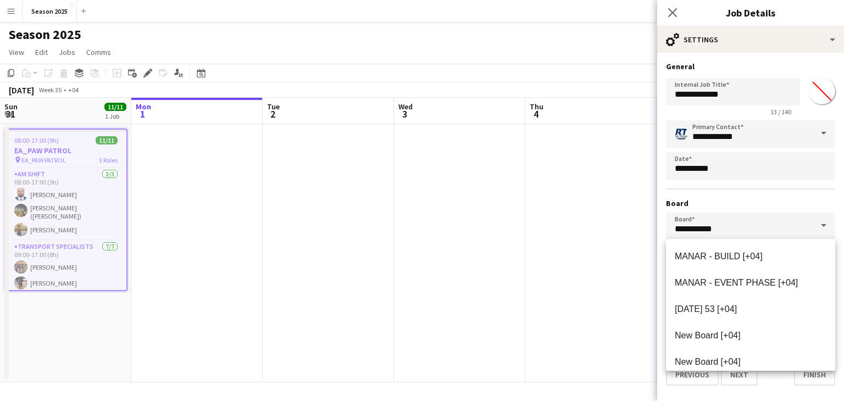
click at [796, 204] on h3 "Board" at bounding box center [750, 203] width 169 height 10
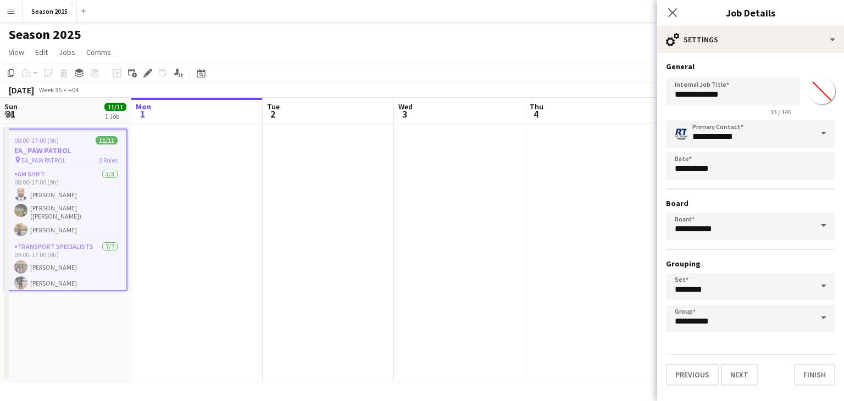
click at [817, 281] on span at bounding box center [823, 286] width 23 height 26
click at [789, 349] on form "**********" at bounding box center [750, 224] width 187 height 324
click at [817, 322] on span at bounding box center [823, 318] width 23 height 26
click at [769, 372] on div "Previous Next Finish" at bounding box center [750, 369] width 169 height 31
click at [684, 367] on button "Previous" at bounding box center [692, 375] width 53 height 22
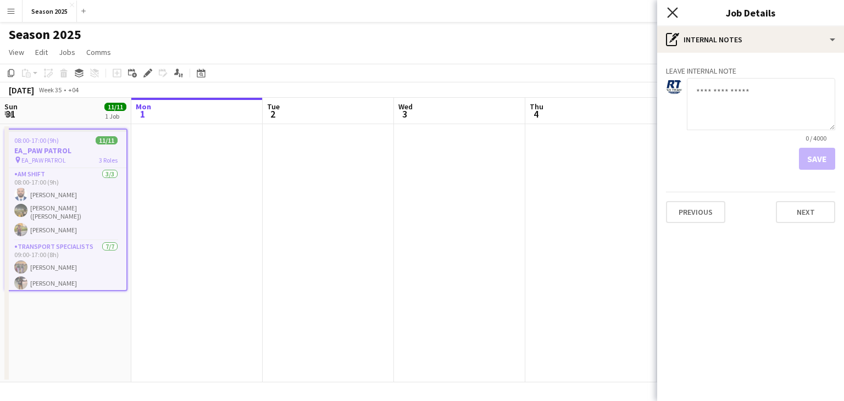
click at [672, 9] on icon "Close pop-in" at bounding box center [672, 12] width 10 height 10
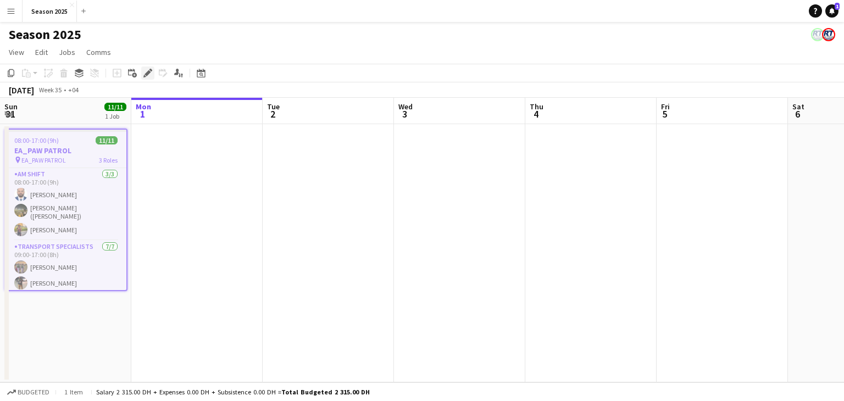
click at [145, 70] on icon "Edit" at bounding box center [147, 73] width 9 height 9
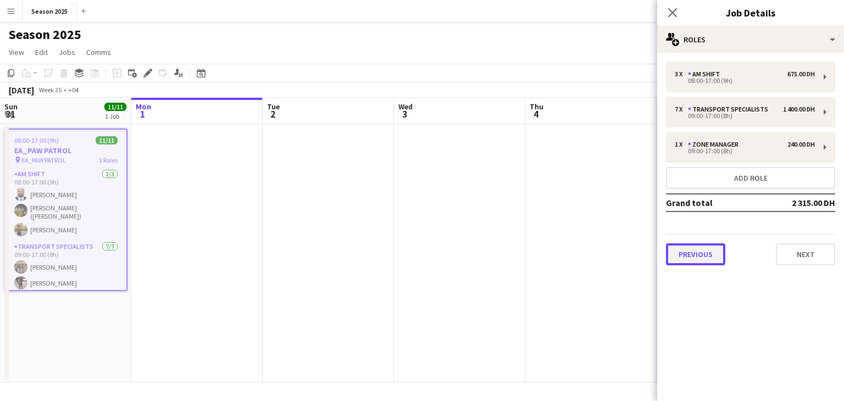
click at [718, 253] on button "Previous" at bounding box center [695, 254] width 59 height 22
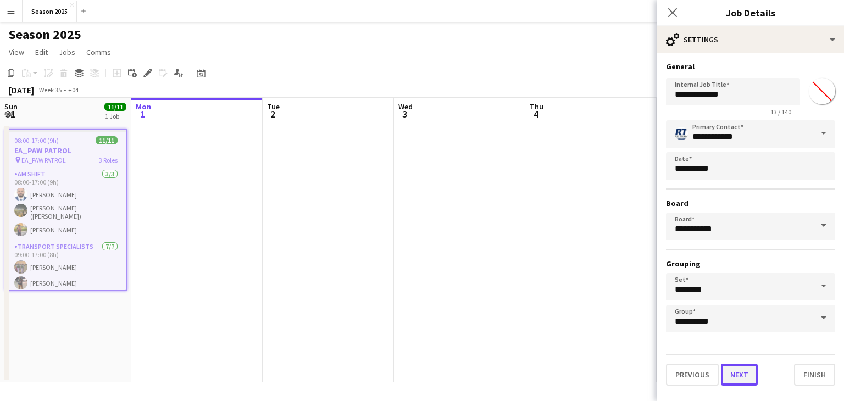
click at [745, 378] on button "Next" at bounding box center [739, 375] width 37 height 22
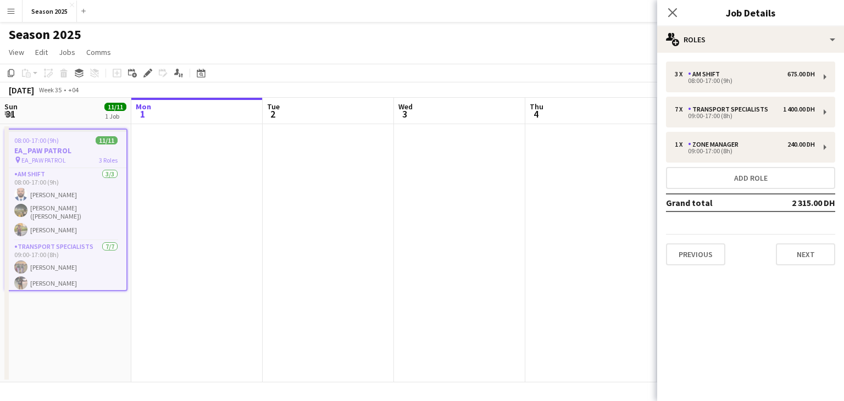
click at [800, 242] on div "Previous Next" at bounding box center [750, 249] width 169 height 31
click at [796, 263] on button "Next" at bounding box center [804, 254] width 59 height 22
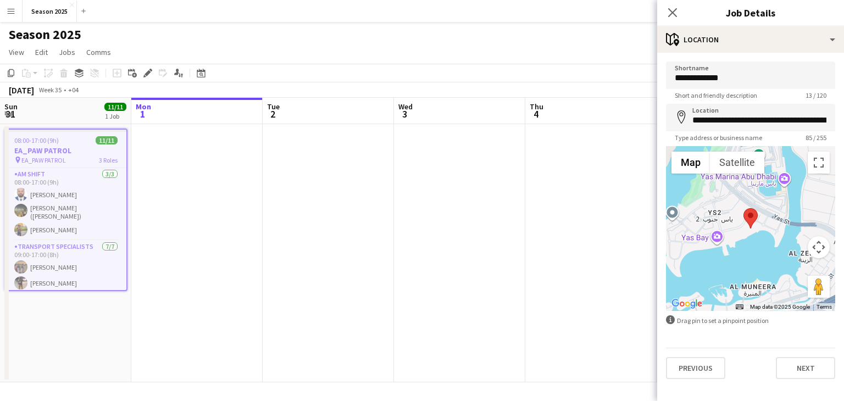
click at [743, 208] on area at bounding box center [743, 208] width 0 height 0
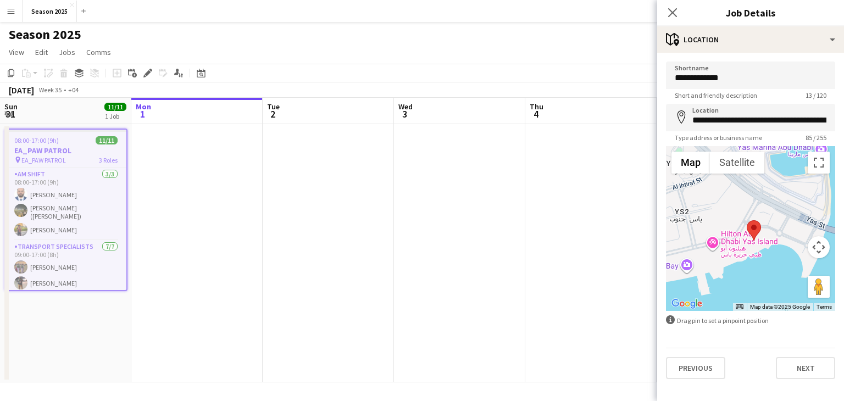
click at [746, 220] on area at bounding box center [746, 220] width 0 height 0
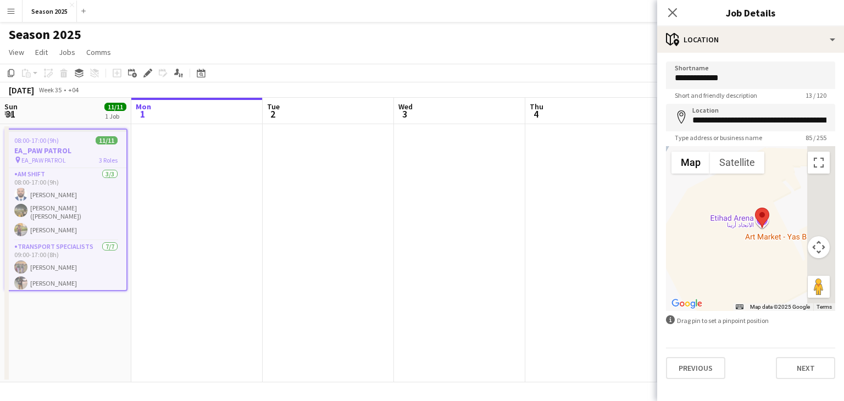
drag, startPoint x: 767, startPoint y: 254, endPoint x: 678, endPoint y: 254, distance: 88.4
click at [678, 254] on div at bounding box center [750, 228] width 169 height 165
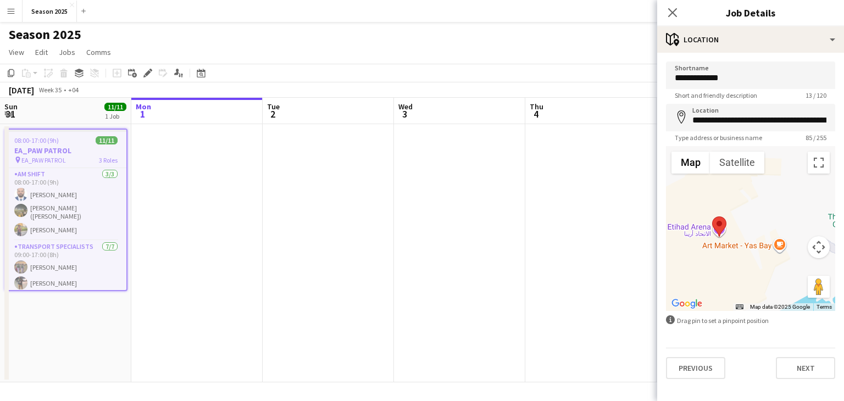
drag, startPoint x: 761, startPoint y: 260, endPoint x: 717, endPoint y: 269, distance: 44.8
click at [717, 269] on div at bounding box center [750, 228] width 169 height 165
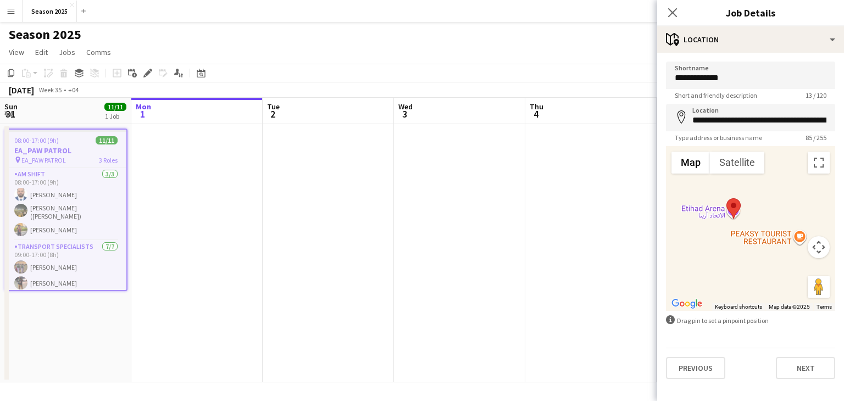
click at [741, 255] on div at bounding box center [750, 228] width 169 height 165
drag, startPoint x: 741, startPoint y: 215, endPoint x: 758, endPoint y: 293, distance: 79.7
click at [758, 293] on div at bounding box center [750, 228] width 169 height 165
click at [734, 239] on area at bounding box center [734, 239] width 0 height 0
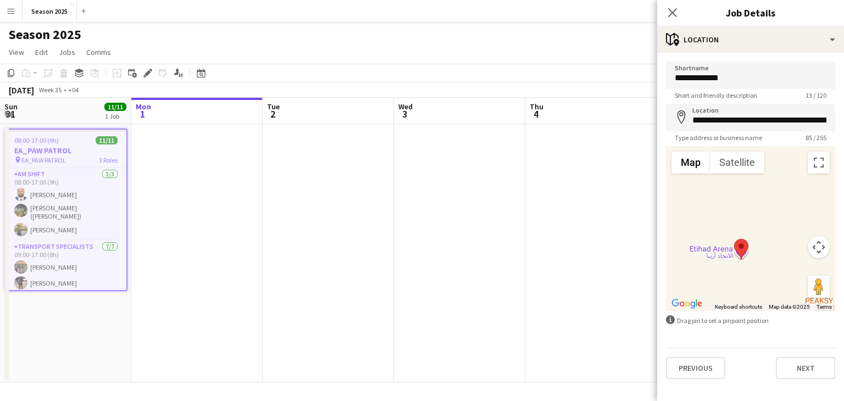
click at [734, 239] on area at bounding box center [734, 239] width 0 height 0
drag, startPoint x: 817, startPoint y: 291, endPoint x: 739, endPoint y: 269, distance: 81.4
click at [739, 269] on div "To activate drag with keyboard, press Alt + Enter. Once in keyboard drag state,…" at bounding box center [750, 228] width 169 height 165
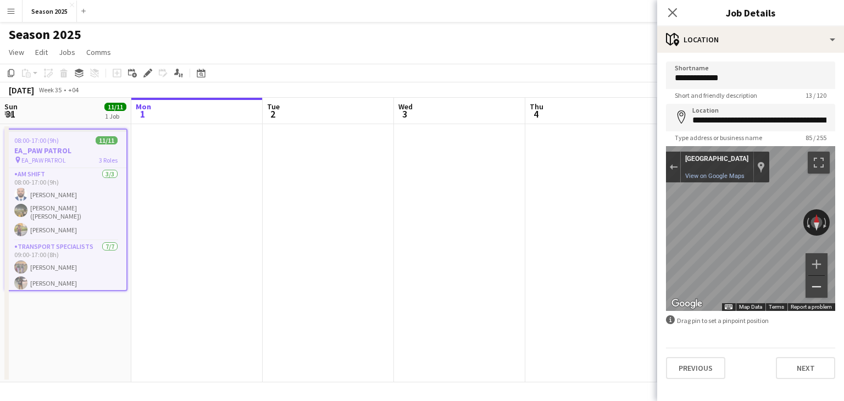
click at [807, 289] on button "Zoom out" at bounding box center [816, 287] width 22 height 22
click at [735, 322] on div "information-circle Drag pin to set a pinpoint position" at bounding box center [750, 320] width 169 height 10
click at [786, 362] on button "Next" at bounding box center [804, 368] width 59 height 22
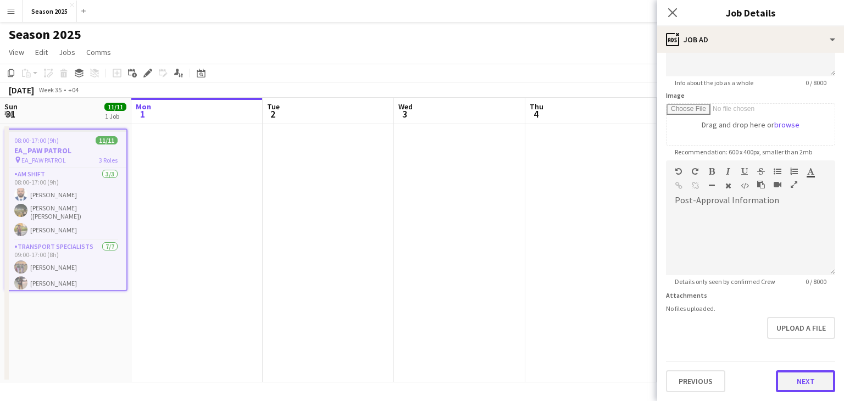
scroll to position [141, 0]
click at [780, 341] on form "**********" at bounding box center [750, 156] width 187 height 473
click at [779, 374] on button "Next" at bounding box center [804, 382] width 59 height 22
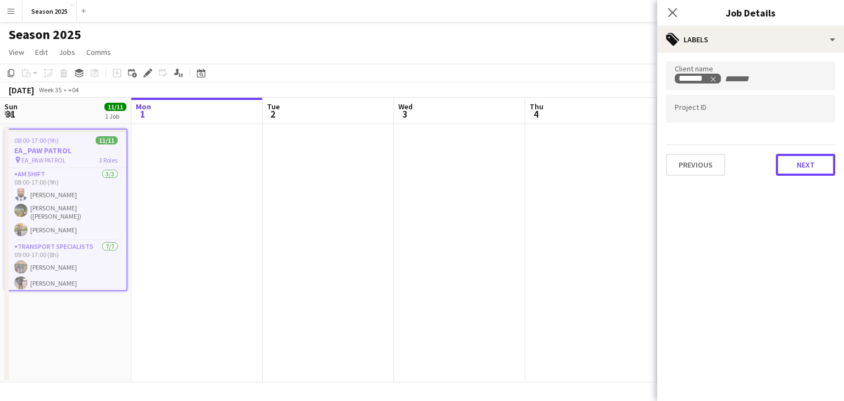
click at [803, 168] on button "Next" at bounding box center [804, 165] width 59 height 22
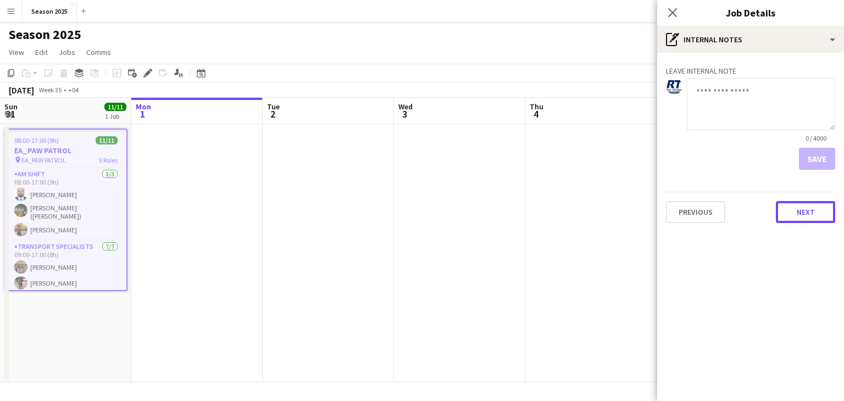
click at [813, 212] on button "Next" at bounding box center [804, 212] width 59 height 22
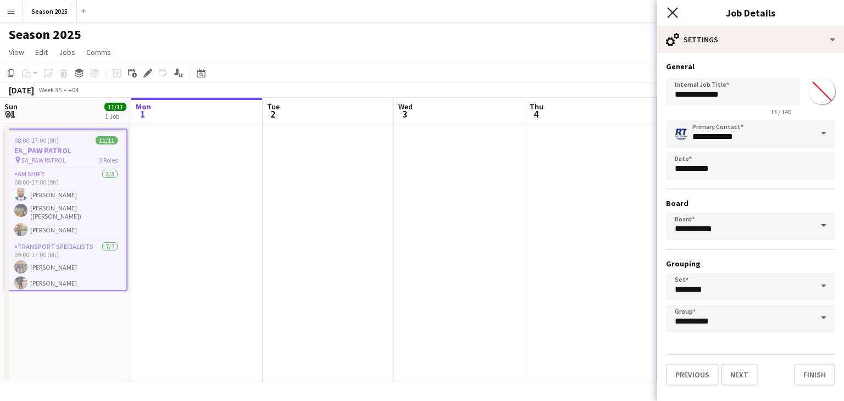
click at [671, 12] on icon at bounding box center [672, 12] width 10 height 10
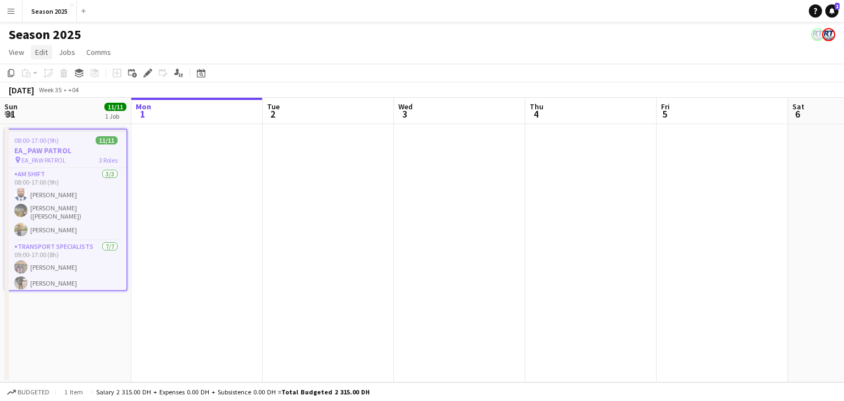
click at [42, 46] on link "Edit" at bounding box center [41, 52] width 21 height 14
click at [23, 54] on span "View" at bounding box center [16, 52] width 15 height 10
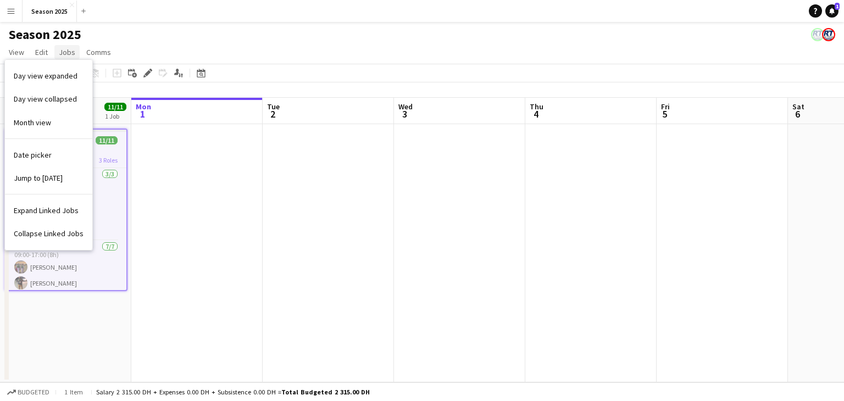
click at [64, 53] on span "Jobs" at bounding box center [67, 52] width 16 height 10
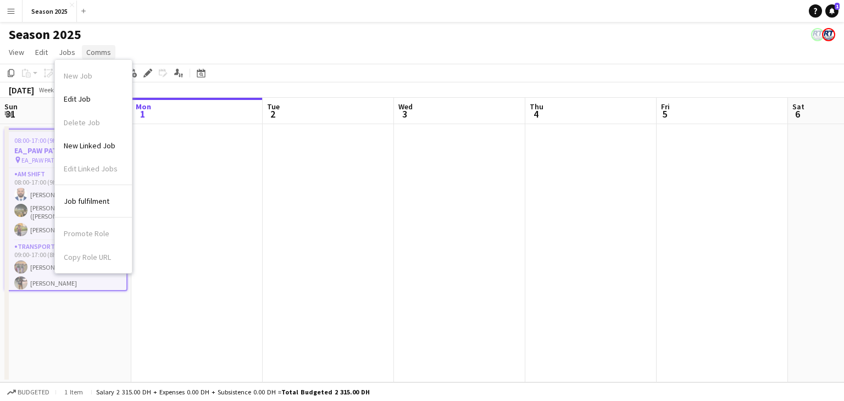
click at [94, 51] on span "Comms" at bounding box center [98, 52] width 25 height 10
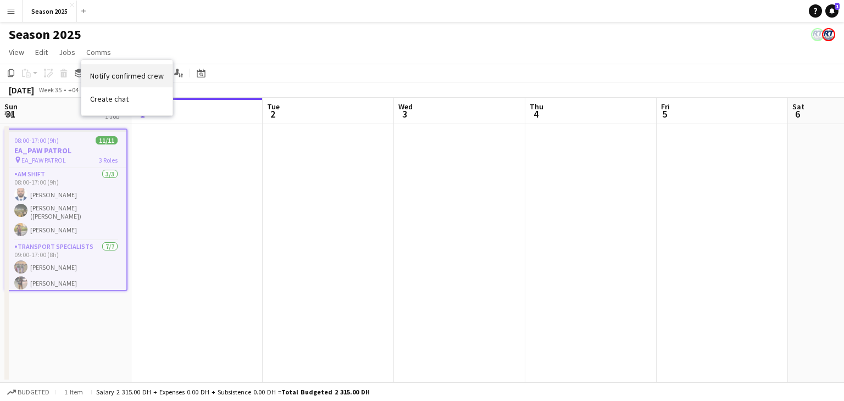
click at [116, 76] on span "Notify confirmed crew" at bounding box center [127, 76] width 74 height 10
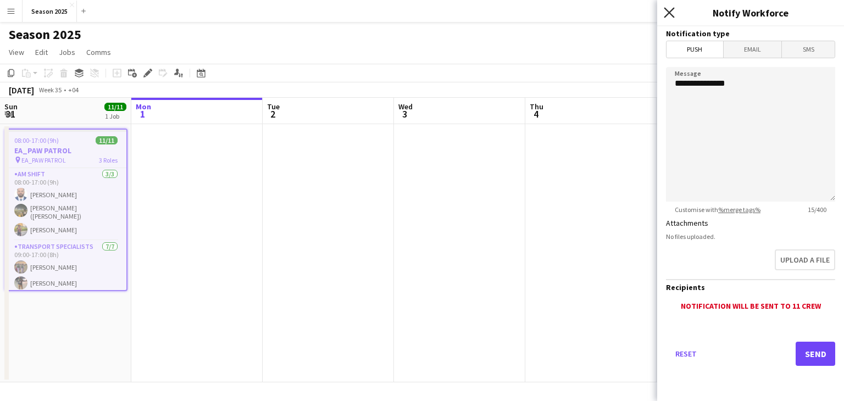
click at [672, 10] on icon at bounding box center [668, 12] width 10 height 10
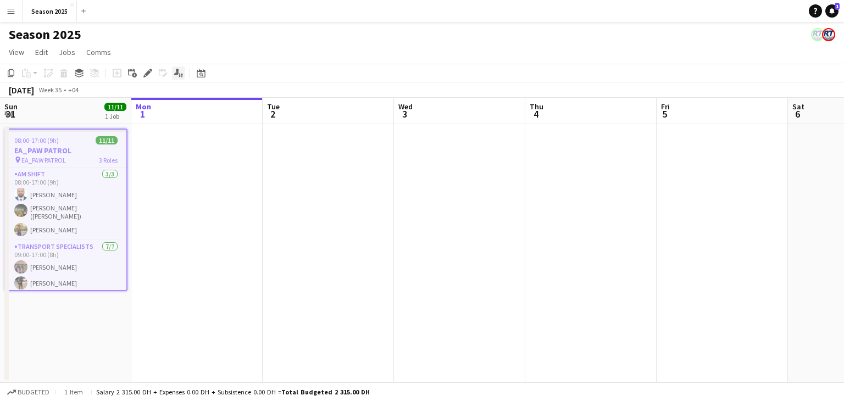
click at [180, 75] on icon "Applicants" at bounding box center [178, 73] width 9 height 9
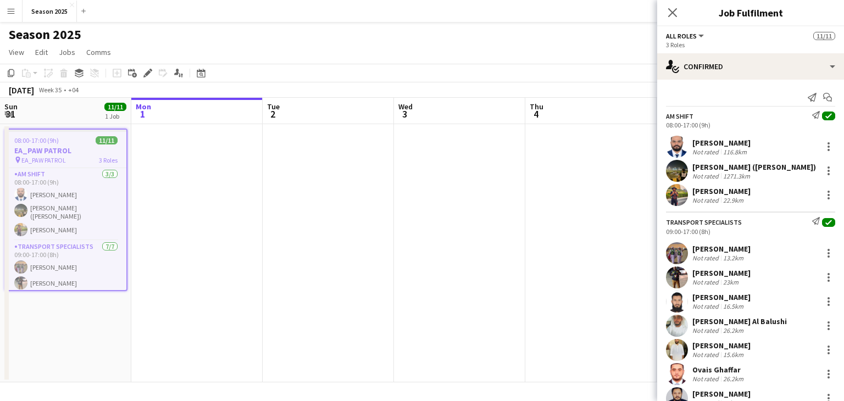
click at [698, 39] on button "All roles" at bounding box center [686, 36] width 40 height 8
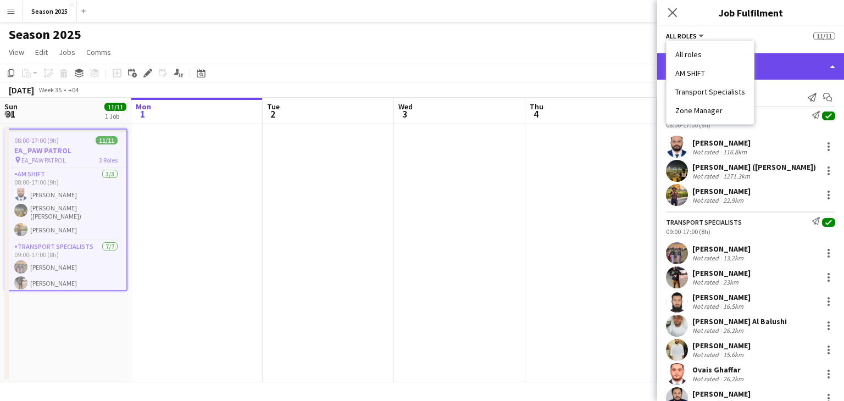
click at [797, 74] on div "single-neutral-actions-check-2 Confirmed" at bounding box center [750, 66] width 187 height 26
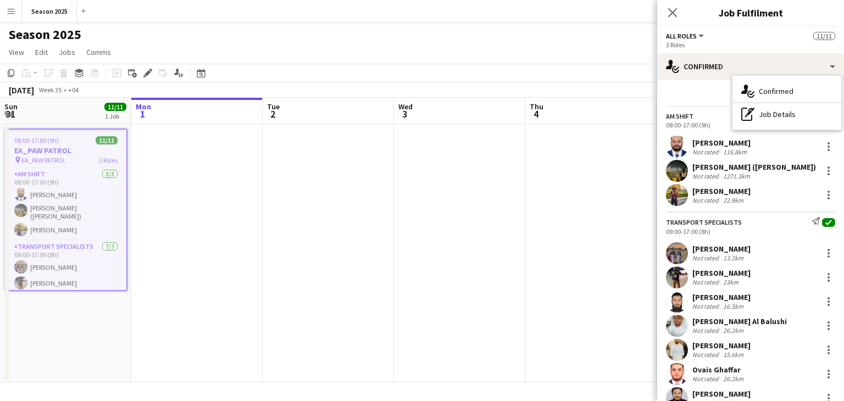
click at [699, 33] on button "All roles" at bounding box center [686, 36] width 40 height 8
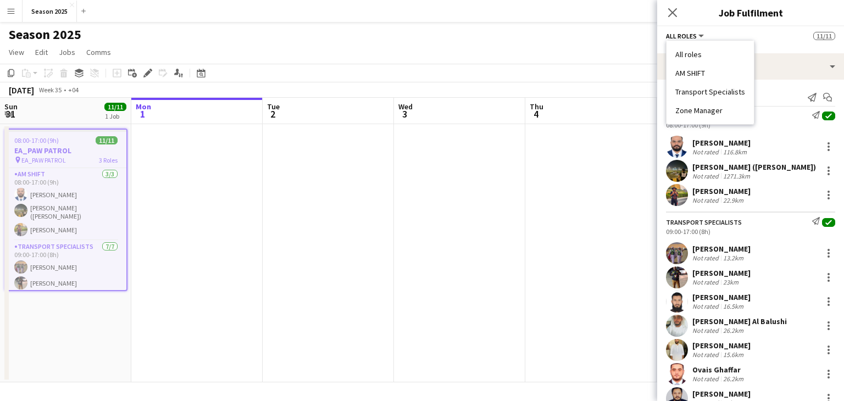
click at [708, 90] on li "Transport Specialists" at bounding box center [710, 92] width 70 height 10
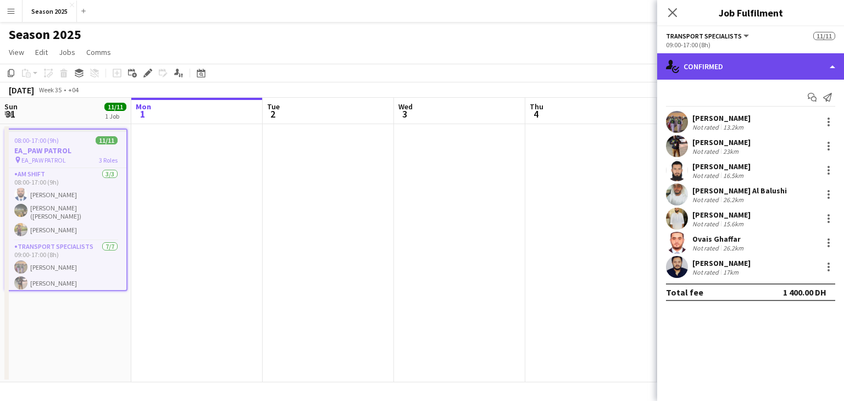
click at [761, 64] on div "single-neutral-actions-check-2 Confirmed" at bounding box center [750, 66] width 187 height 26
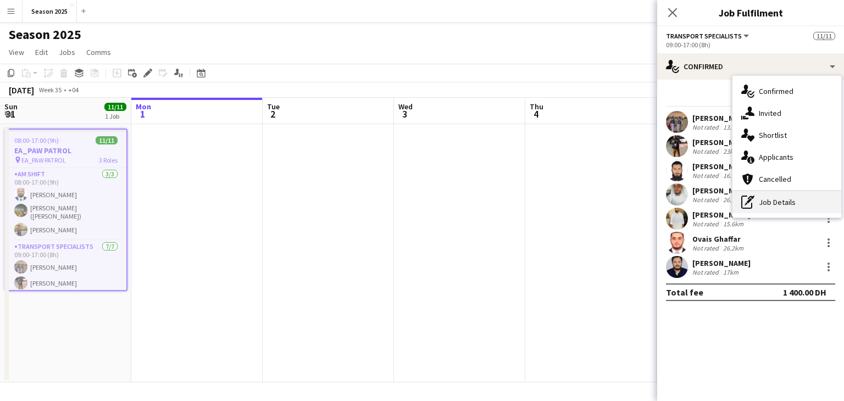
click at [786, 200] on div "pen-write Job Details" at bounding box center [786, 202] width 109 height 22
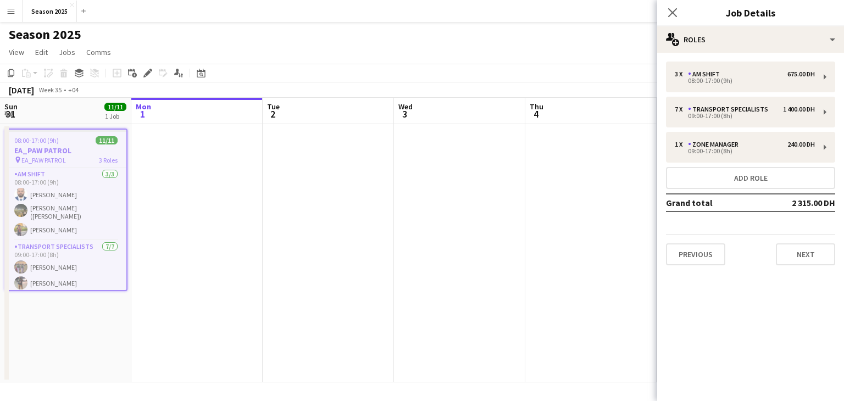
drag, startPoint x: 672, startPoint y: 7, endPoint x: 657, endPoint y: 3, distance: 15.3
click at [672, 8] on icon "Close pop-in" at bounding box center [672, 12] width 9 height 9
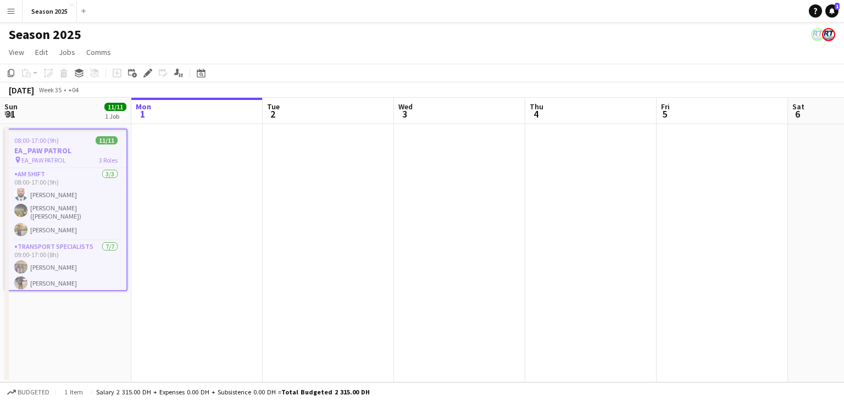
click at [7, 14] on app-icon "Menu" at bounding box center [11, 11] width 9 height 9
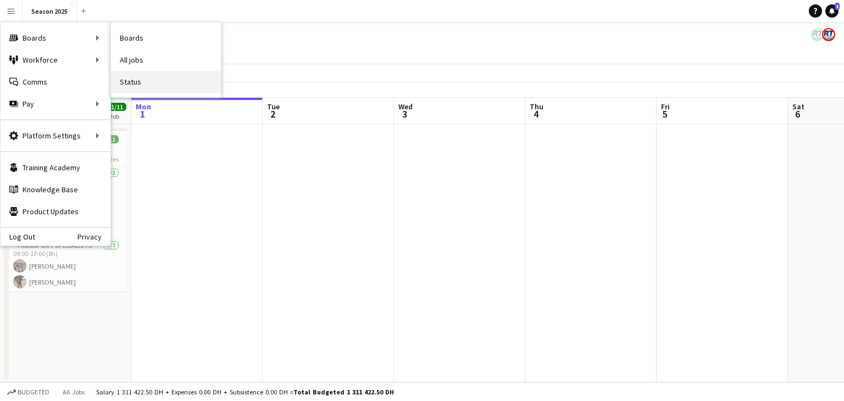
click at [151, 80] on link "Status" at bounding box center [166, 82] width 110 height 22
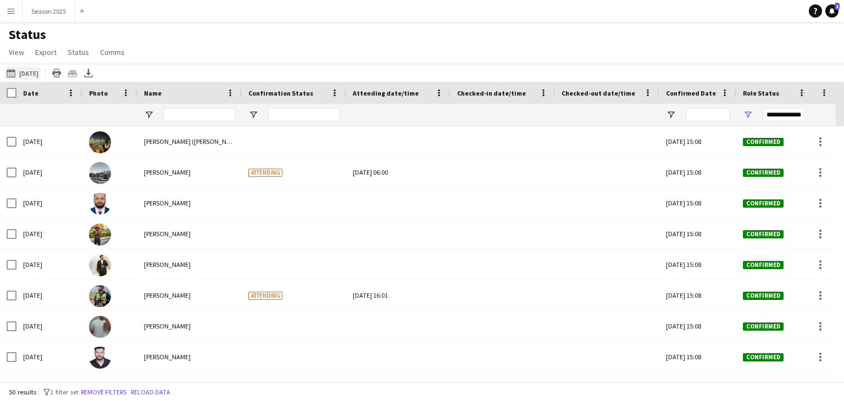
click at [13, 73] on app-icon "01-09-2025 to 07-09-2025" at bounding box center [13, 73] width 13 height 9
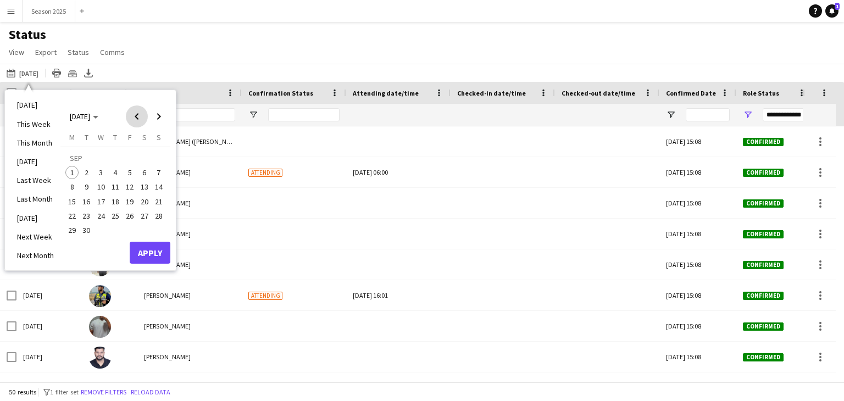
click at [134, 117] on span "Previous month" at bounding box center [137, 116] width 22 height 22
click at [157, 221] on span "31" at bounding box center [158, 218] width 13 height 13
click at [157, 240] on button "Apply" at bounding box center [150, 241] width 41 height 22
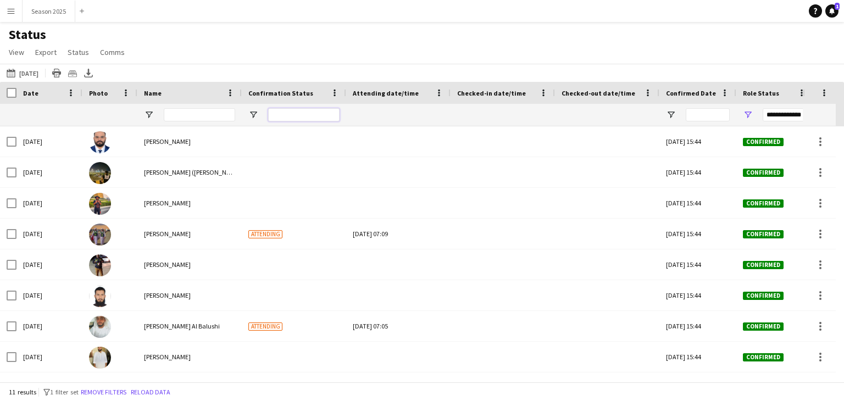
click at [297, 119] on input "Confirmation Status Filter Input" at bounding box center [303, 114] width 71 height 13
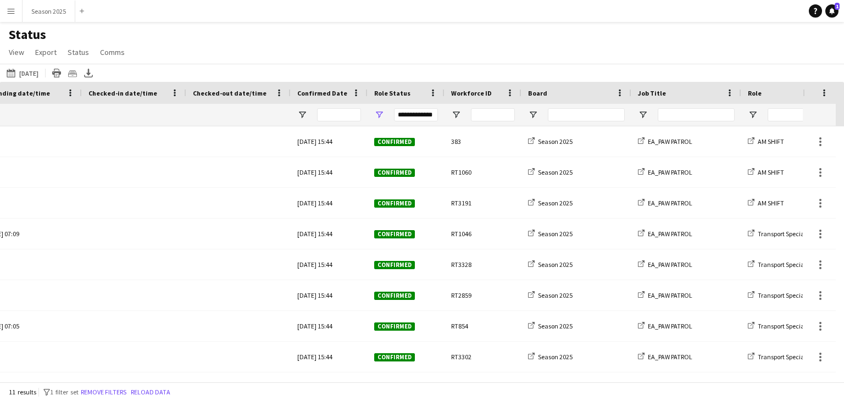
scroll to position [0, 405]
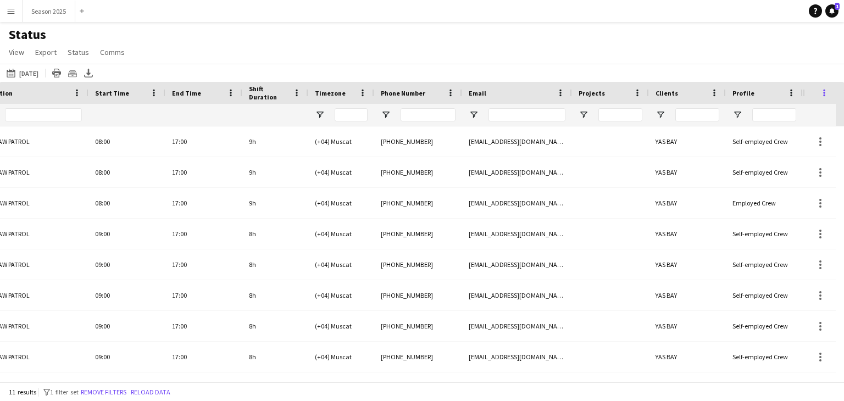
click at [825, 93] on span at bounding box center [824, 93] width 10 height 10
